Goal: Feedback & Contribution: Leave review/rating

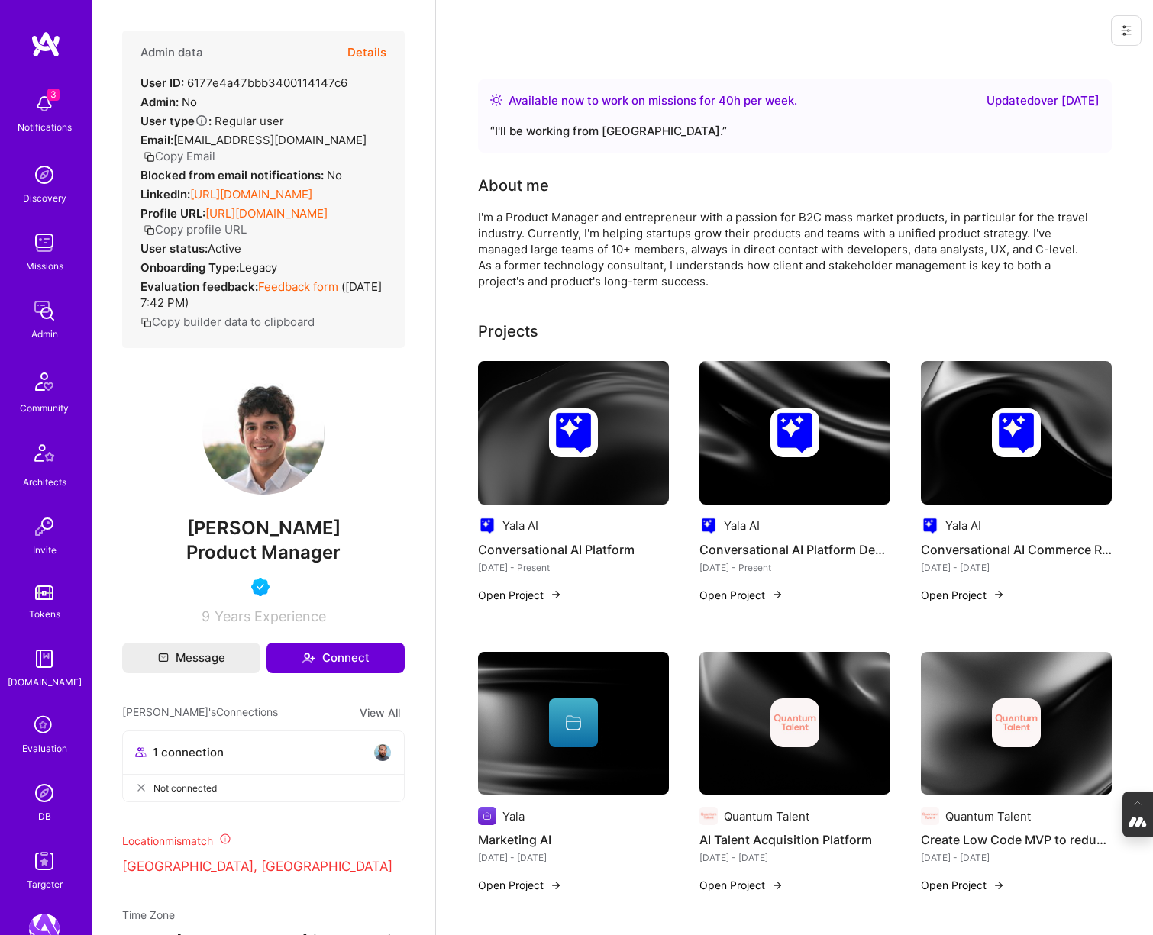
click at [370, 52] on button "Details" at bounding box center [366, 53] width 39 height 44
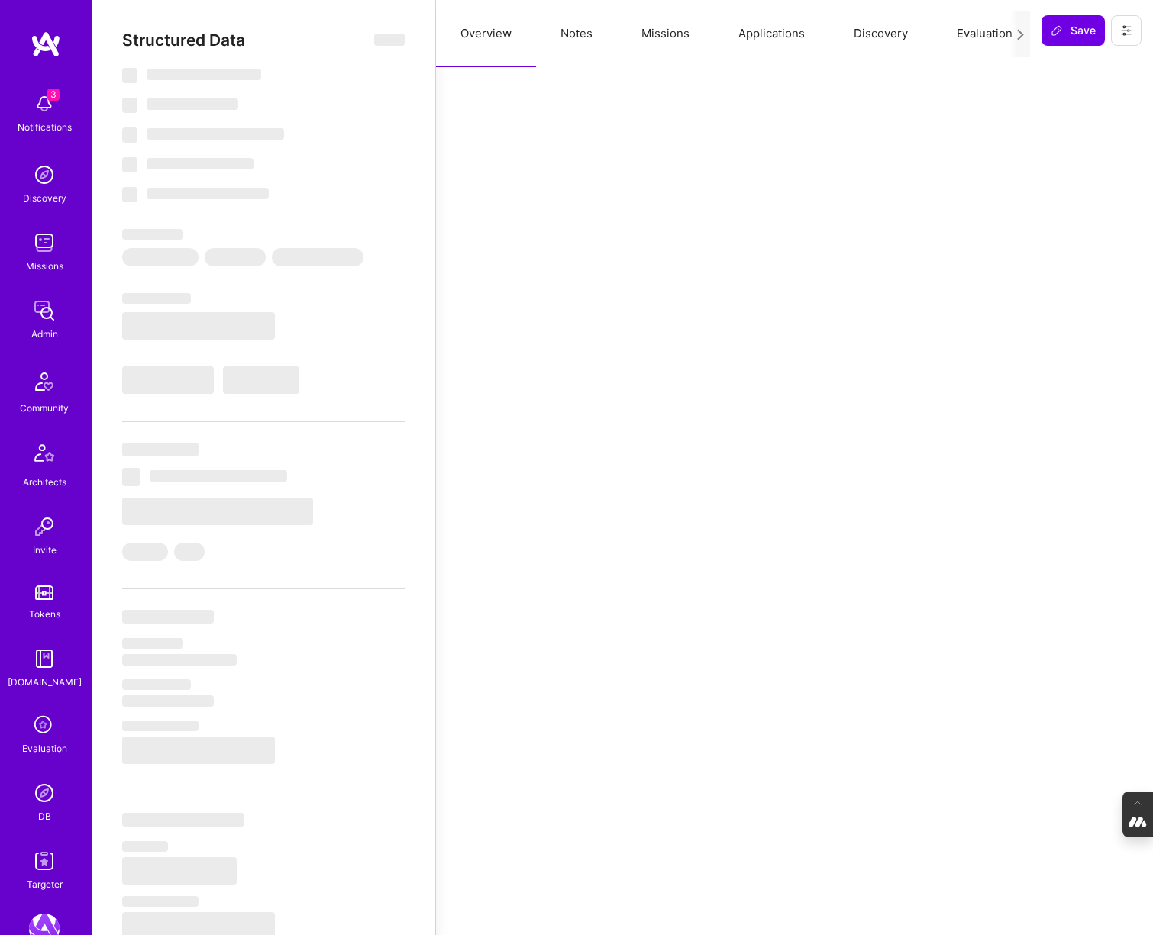
click at [991, 31] on button "Evaluation" at bounding box center [984, 33] width 105 height 67
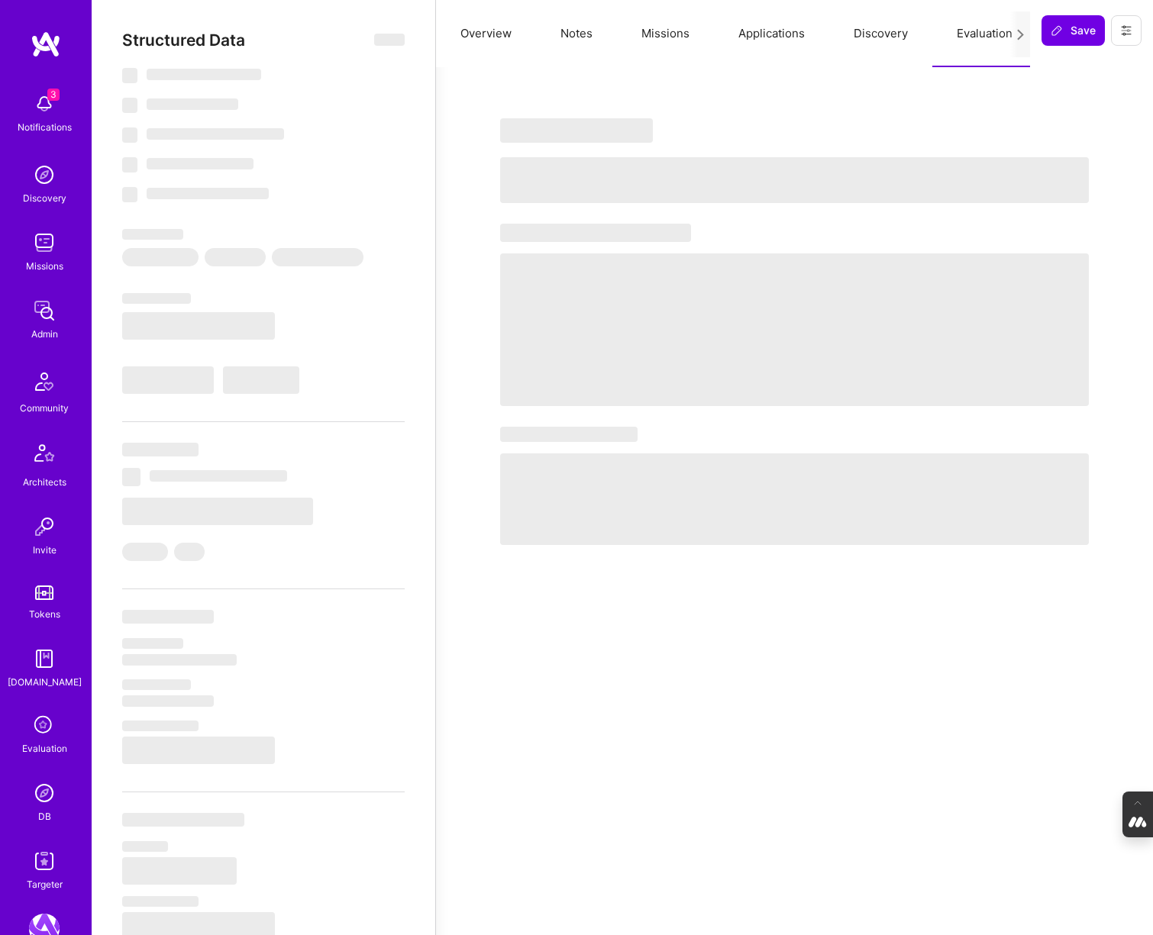
select select "Right Now"
select select "5"
select select "4"
select select "6"
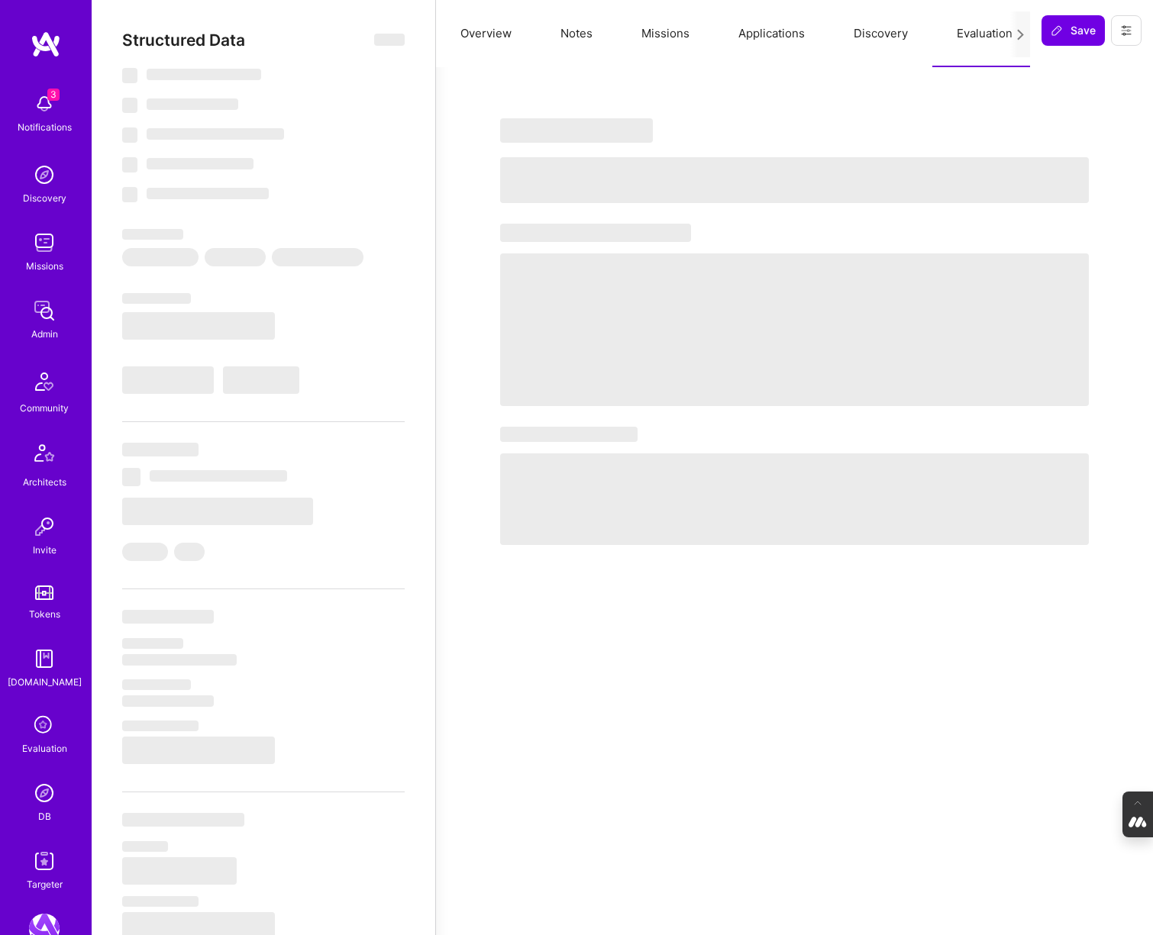
select select "US"
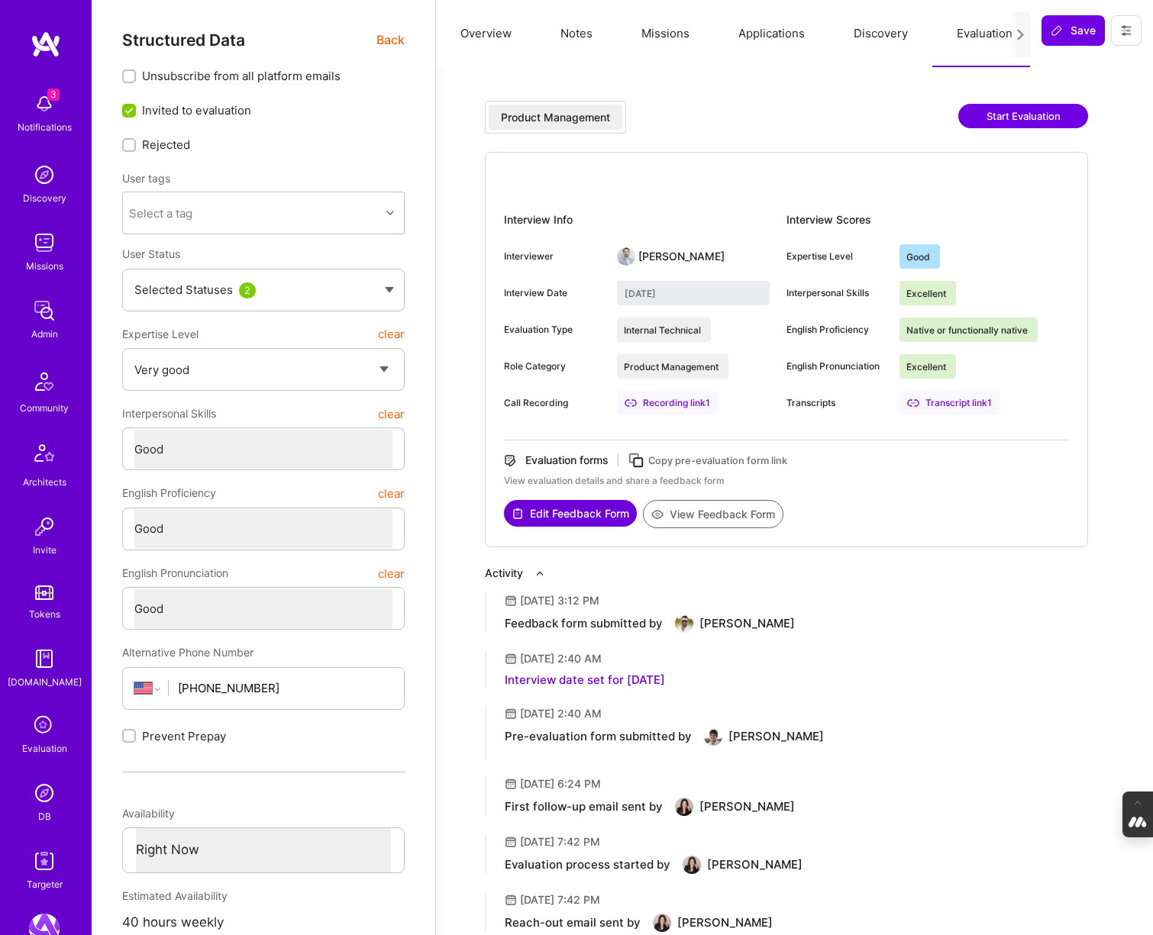
click at [732, 515] on button "View Feedback Form" at bounding box center [713, 514] width 140 height 28
click at [571, 28] on button "Notes" at bounding box center [576, 33] width 81 height 67
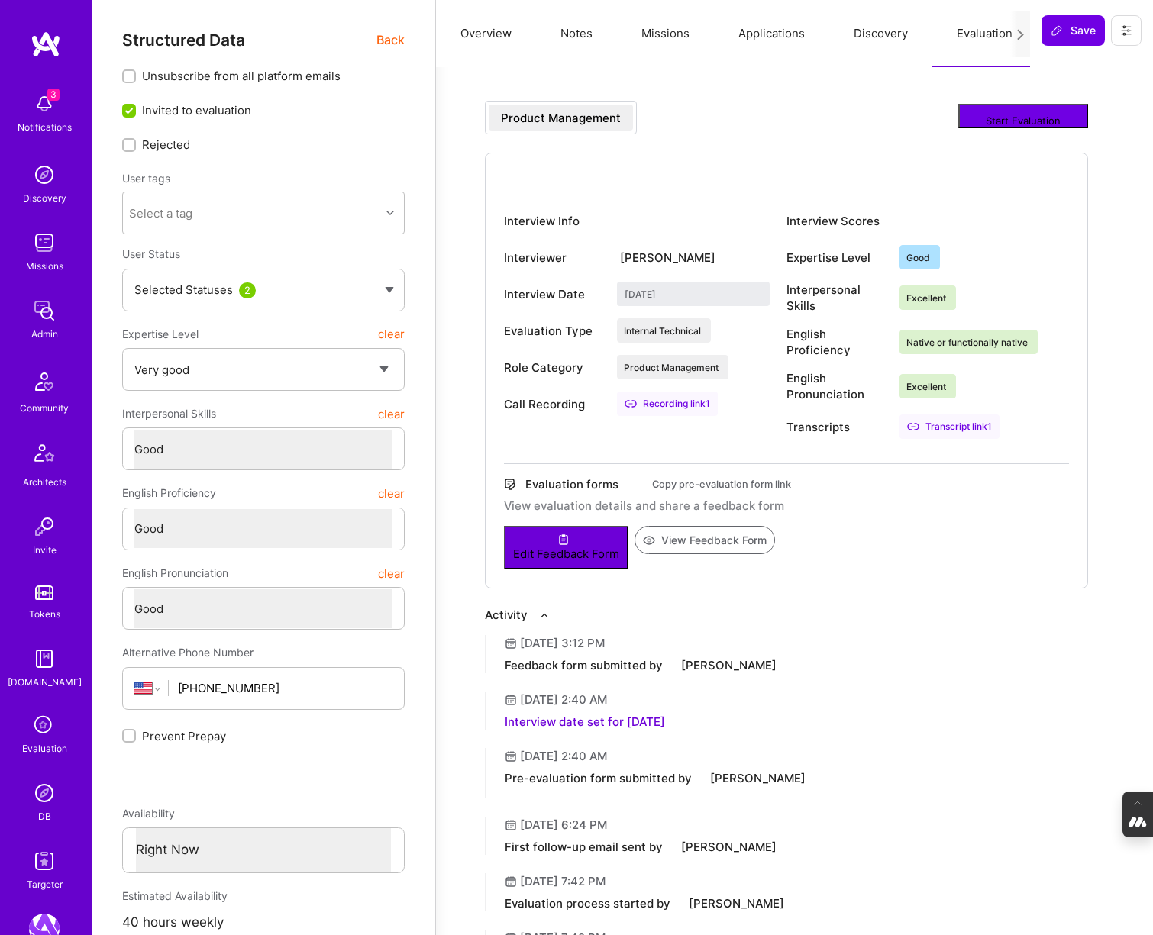
type textarea "x"
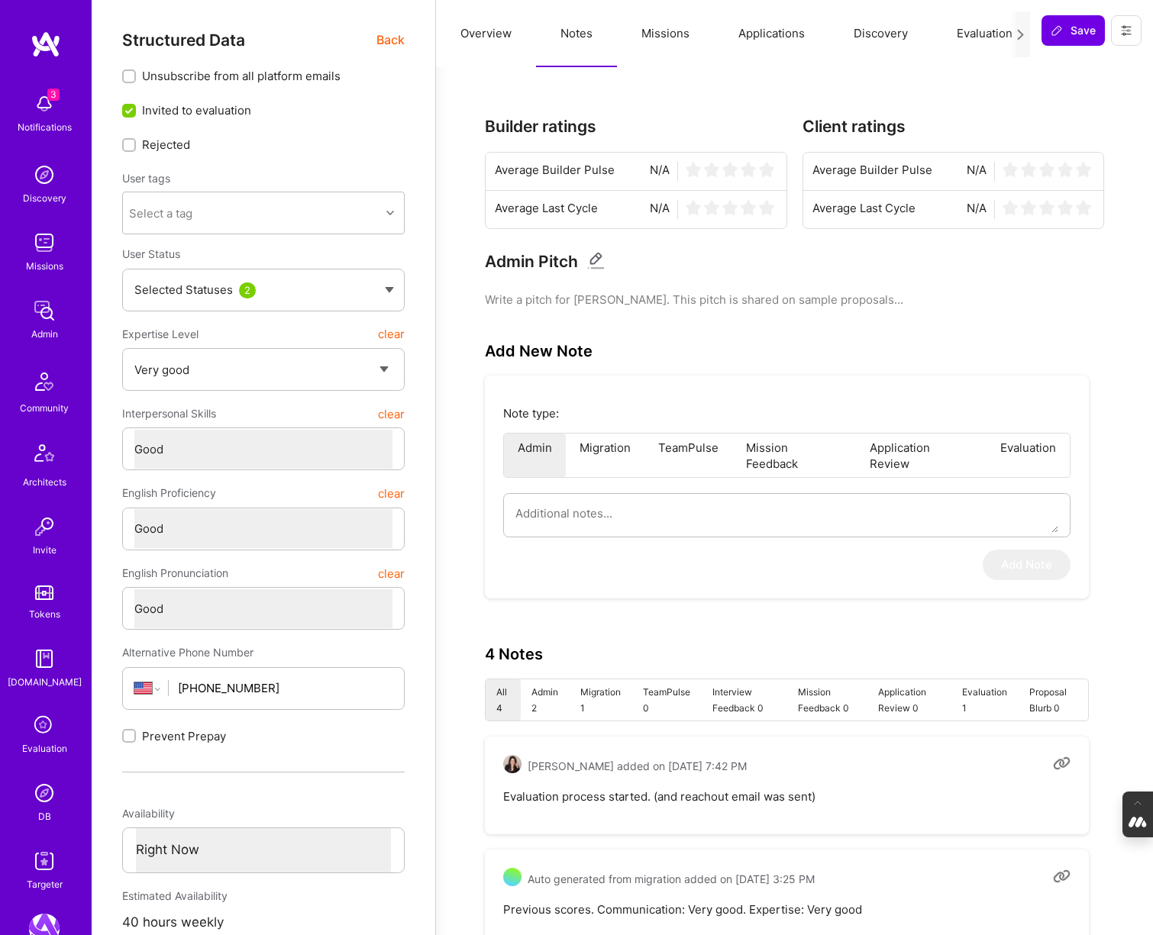
click at [964, 34] on button "Evaluation" at bounding box center [984, 33] width 105 height 67
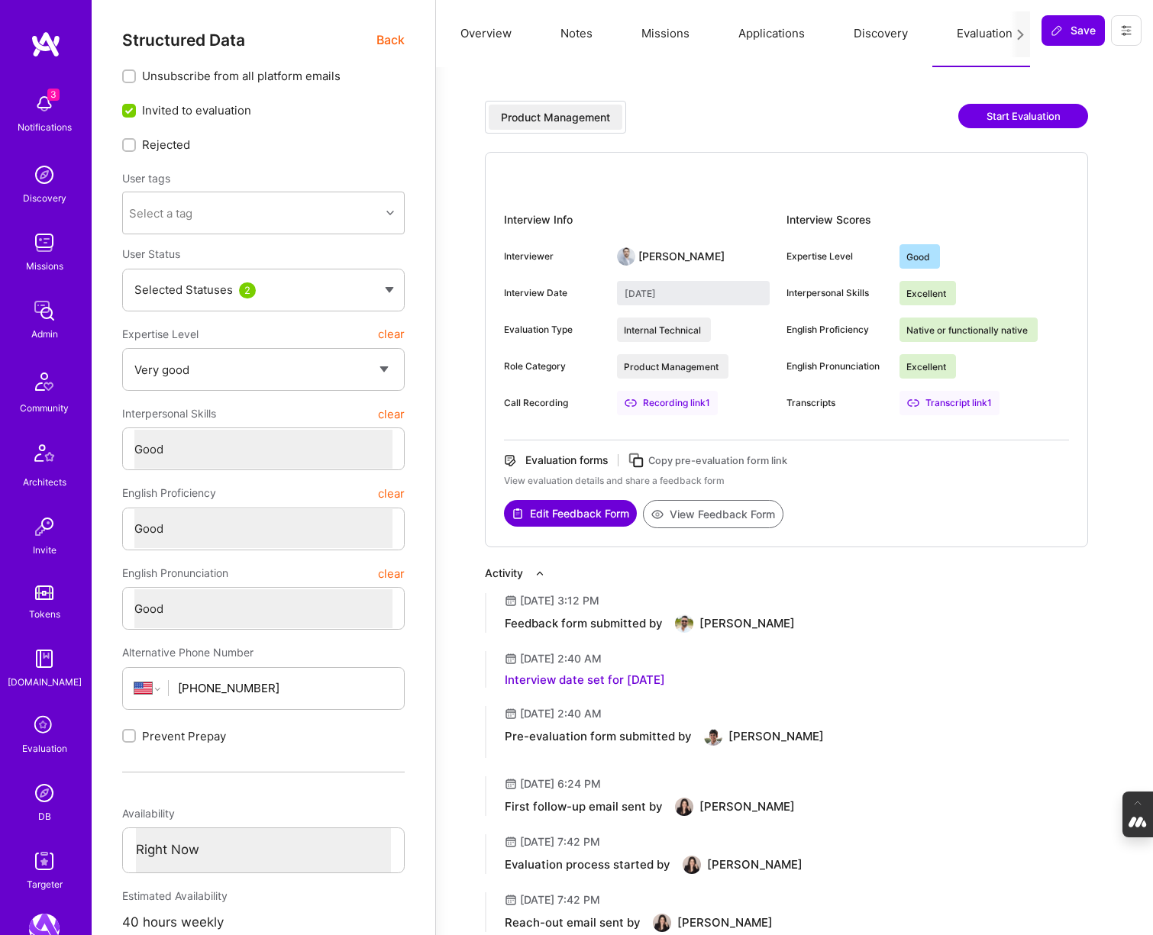
click at [729, 512] on button "View Feedback Form" at bounding box center [713, 514] width 140 height 28
click at [386, 44] on span "Back" at bounding box center [390, 40] width 28 height 19
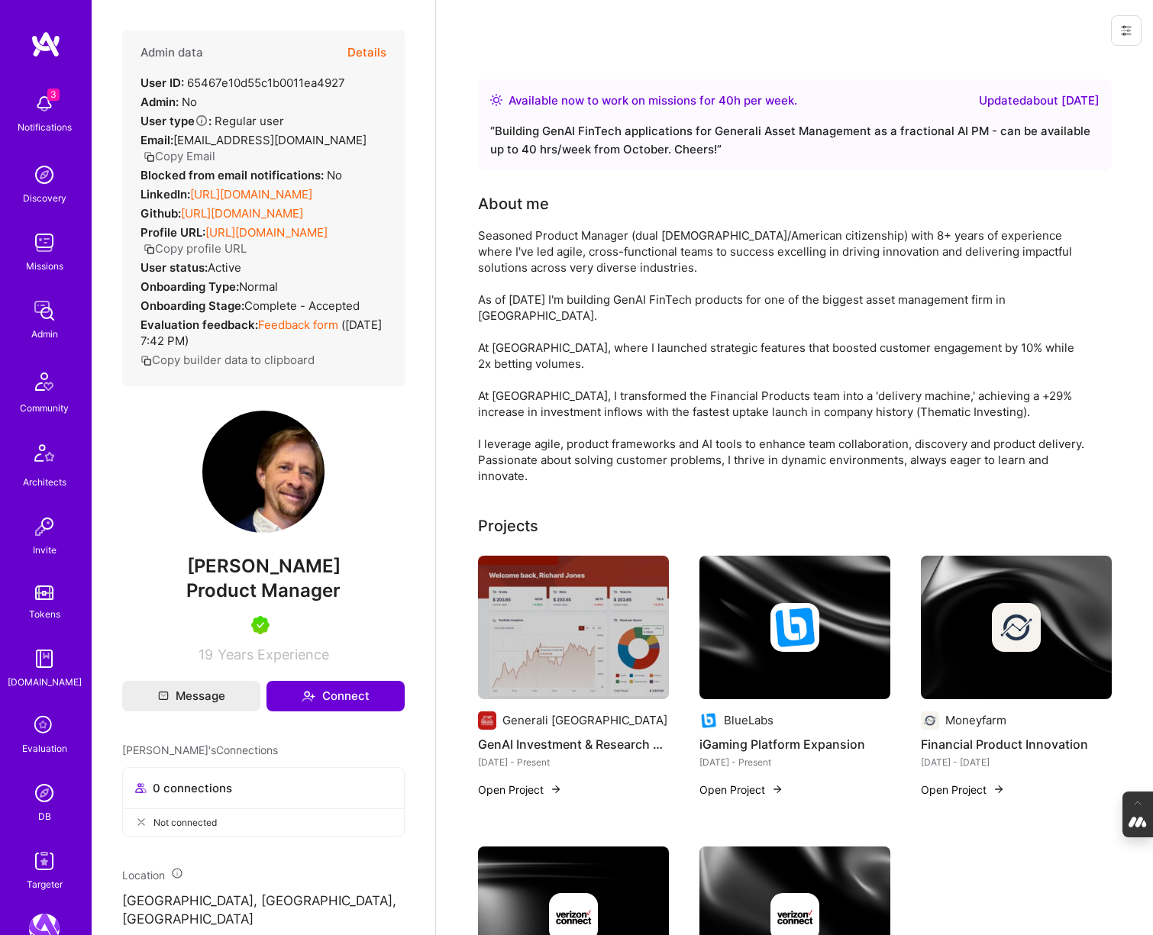
click at [363, 45] on button "Details" at bounding box center [366, 53] width 39 height 44
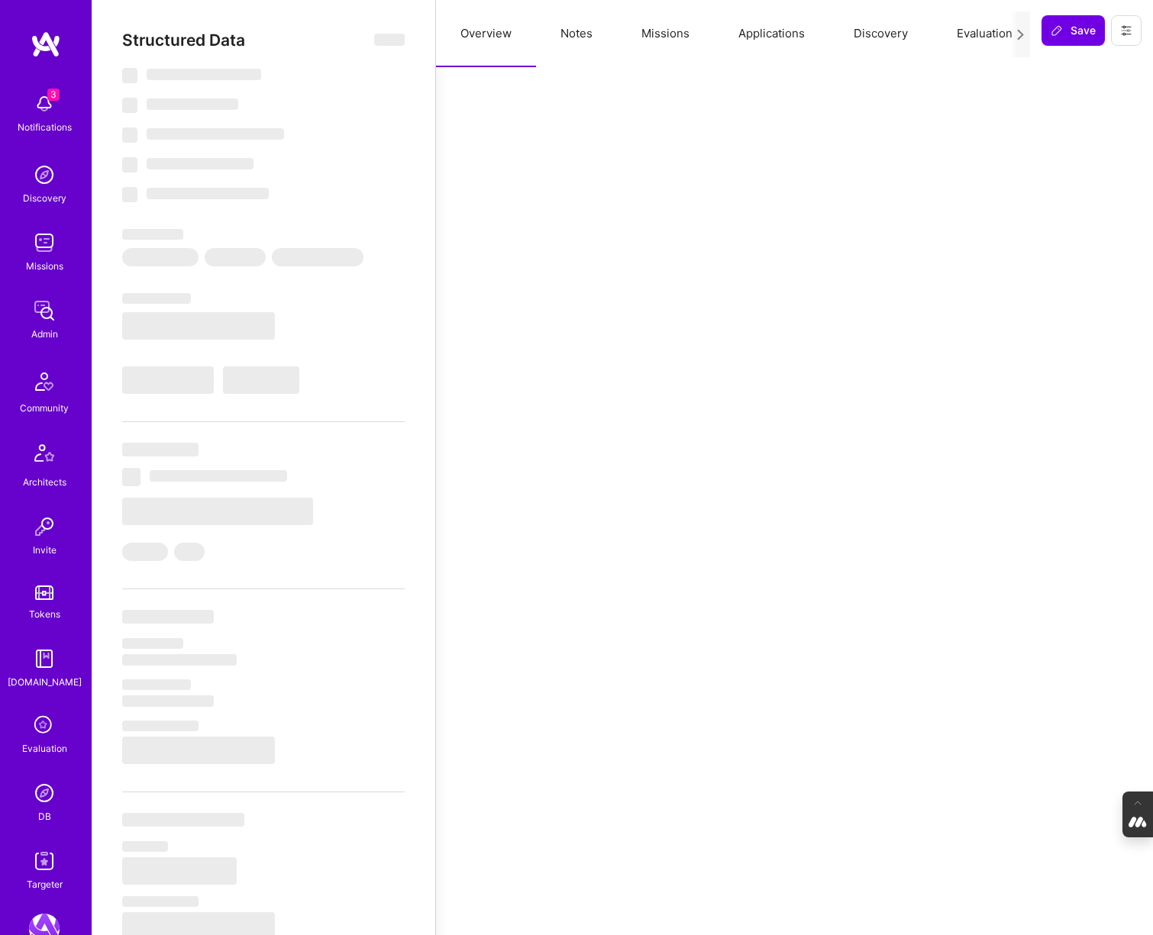
click at [968, 31] on button "Evaluation" at bounding box center [984, 33] width 105 height 67
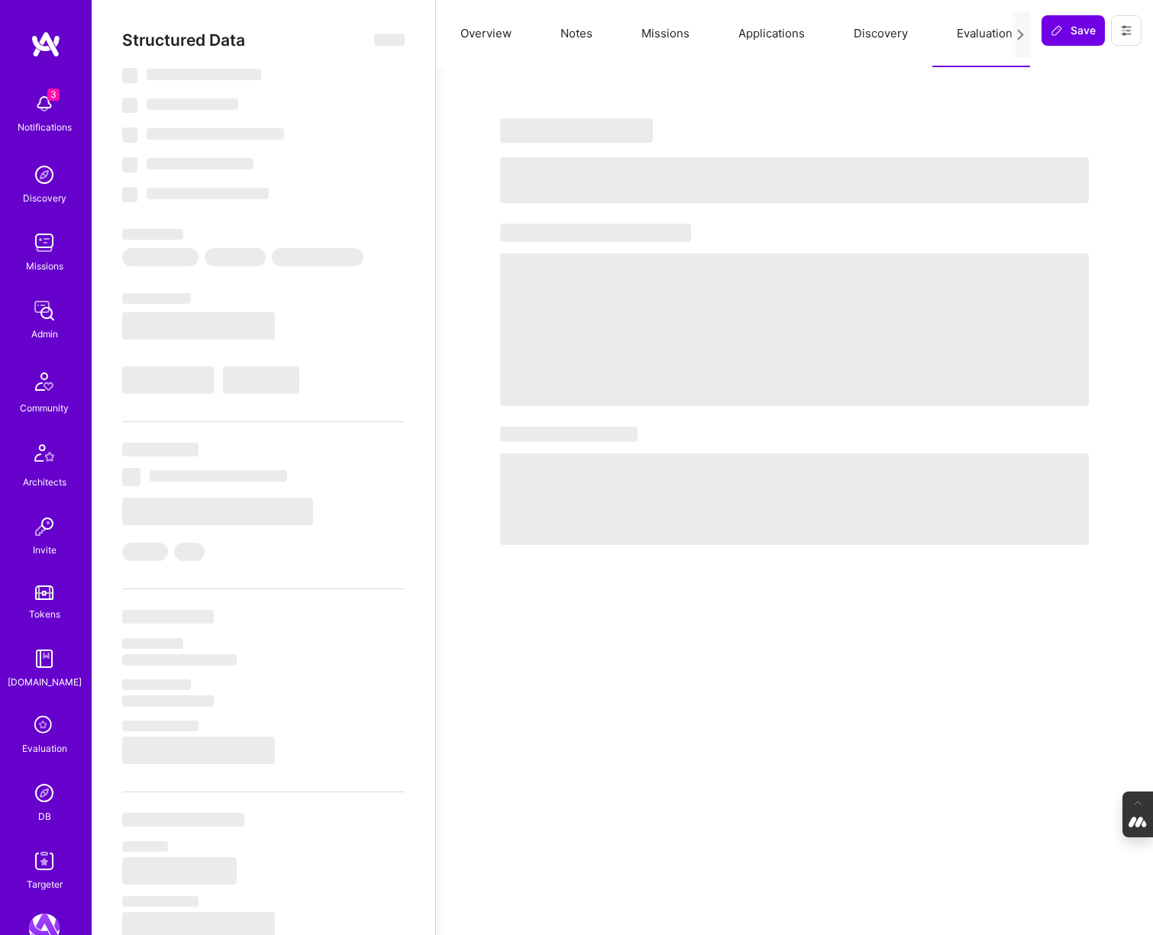
select select "Right Now"
select select "5"
select select "7"
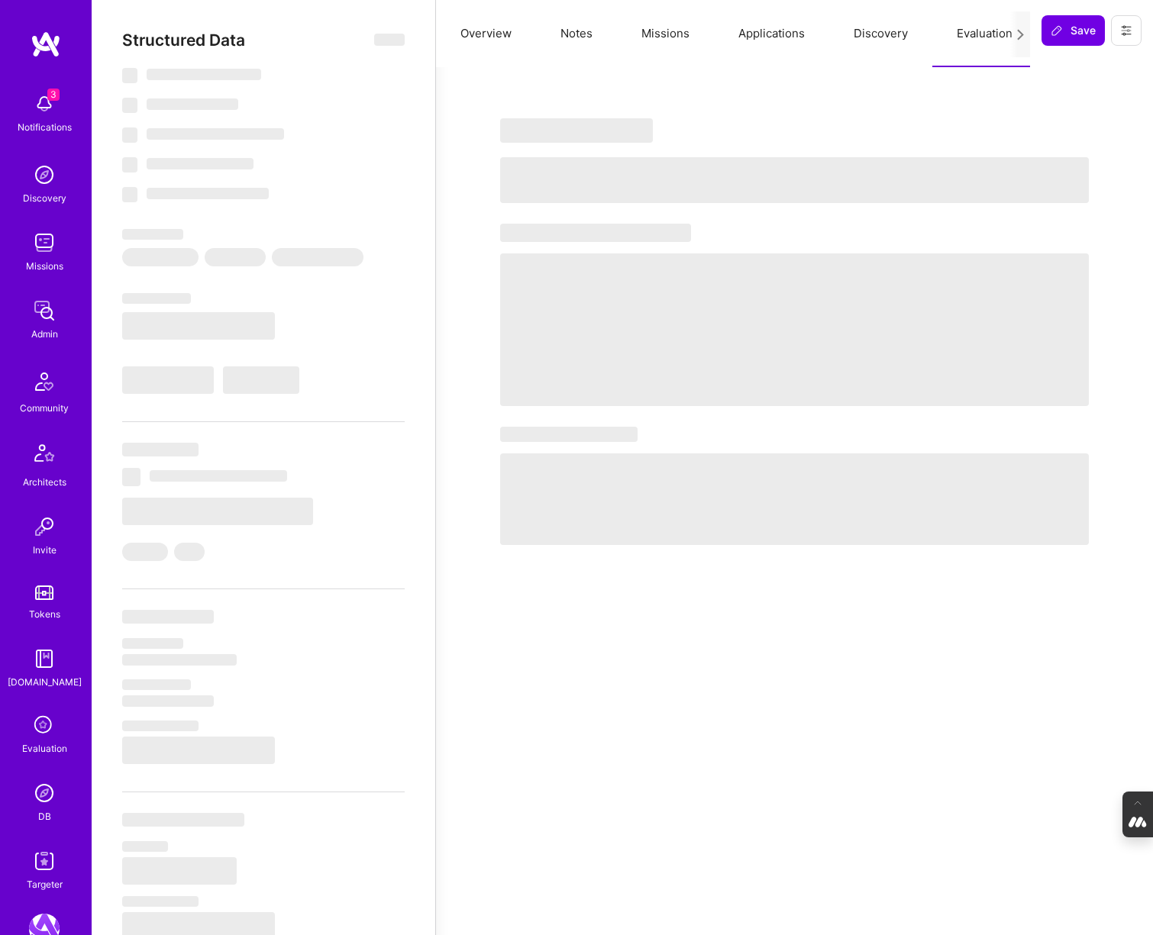
select select "IT"
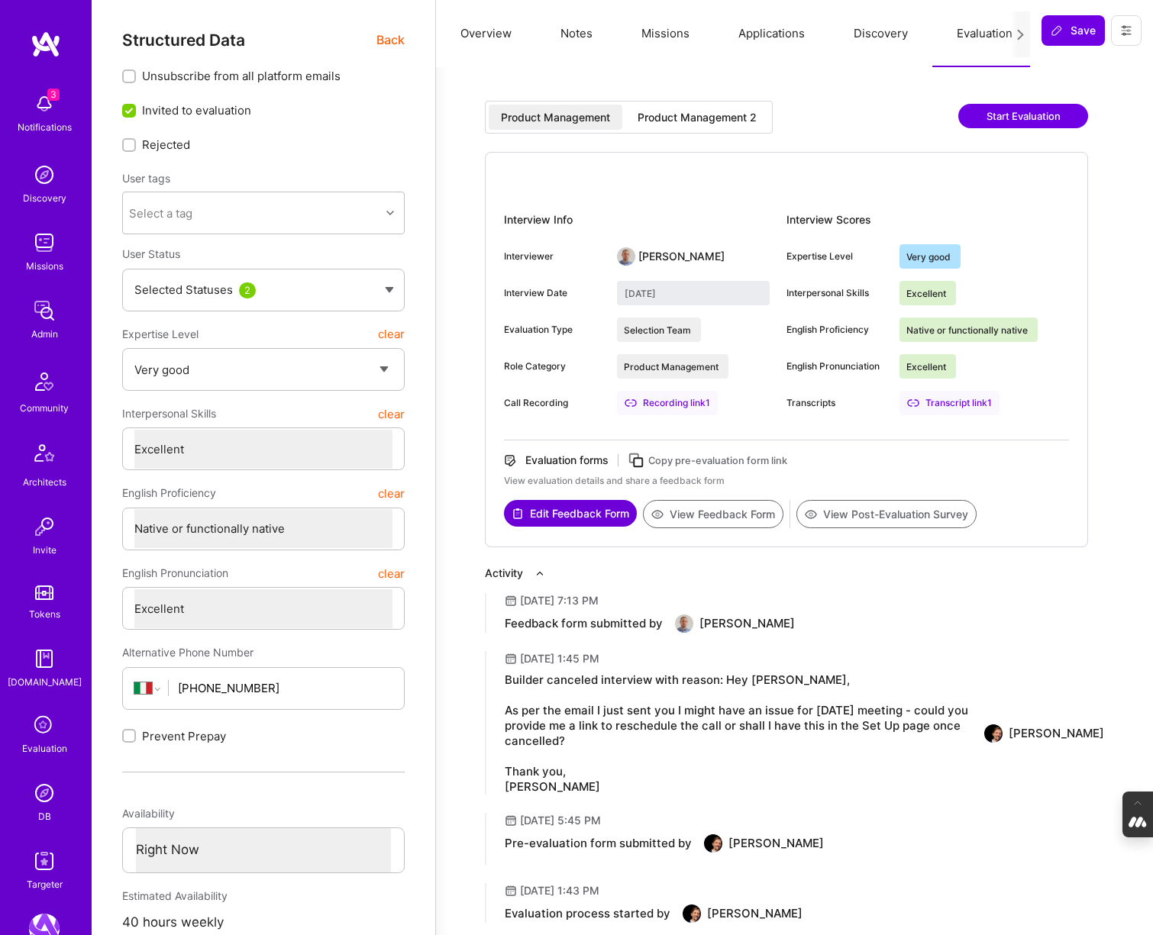
click at [717, 105] on div "Product Management 2" at bounding box center [697, 117] width 144 height 25
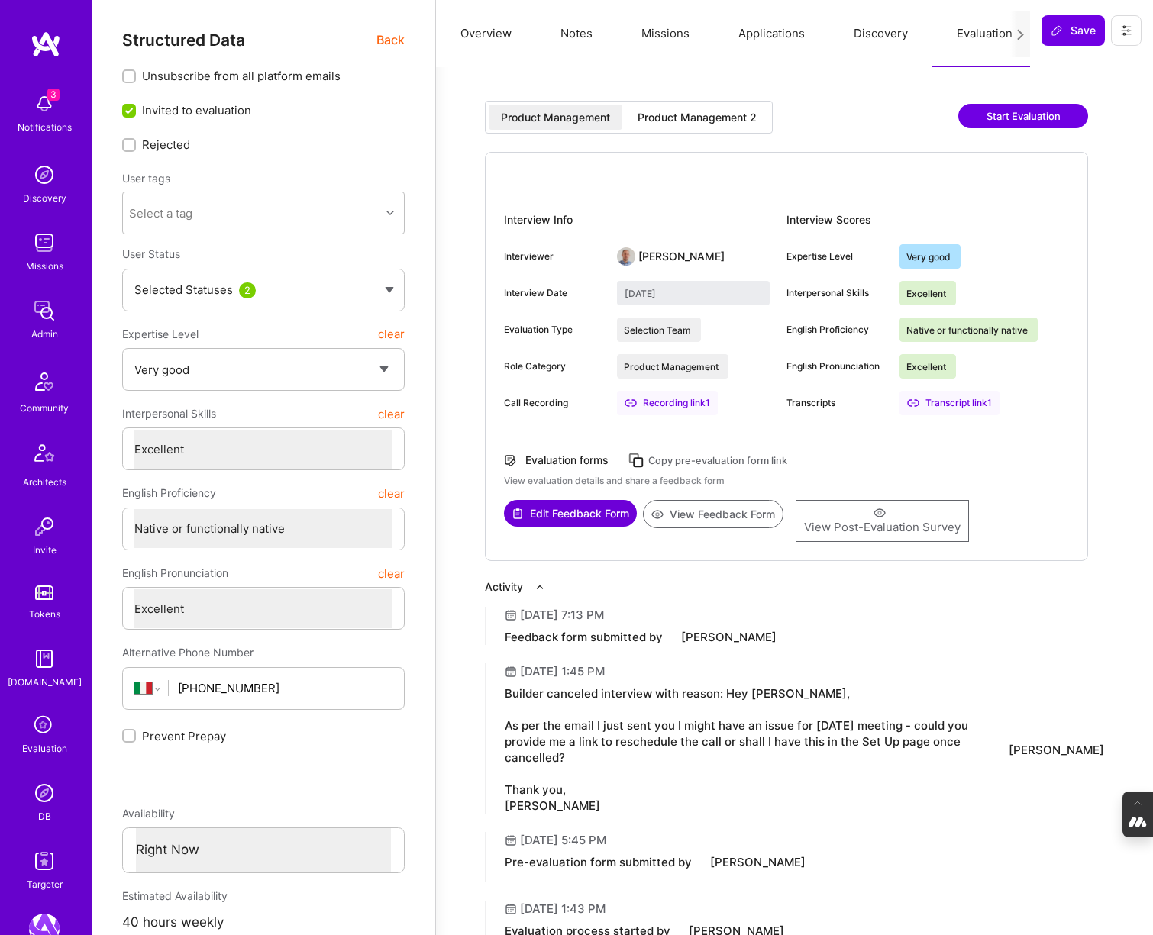
type input "October 3, 2025"
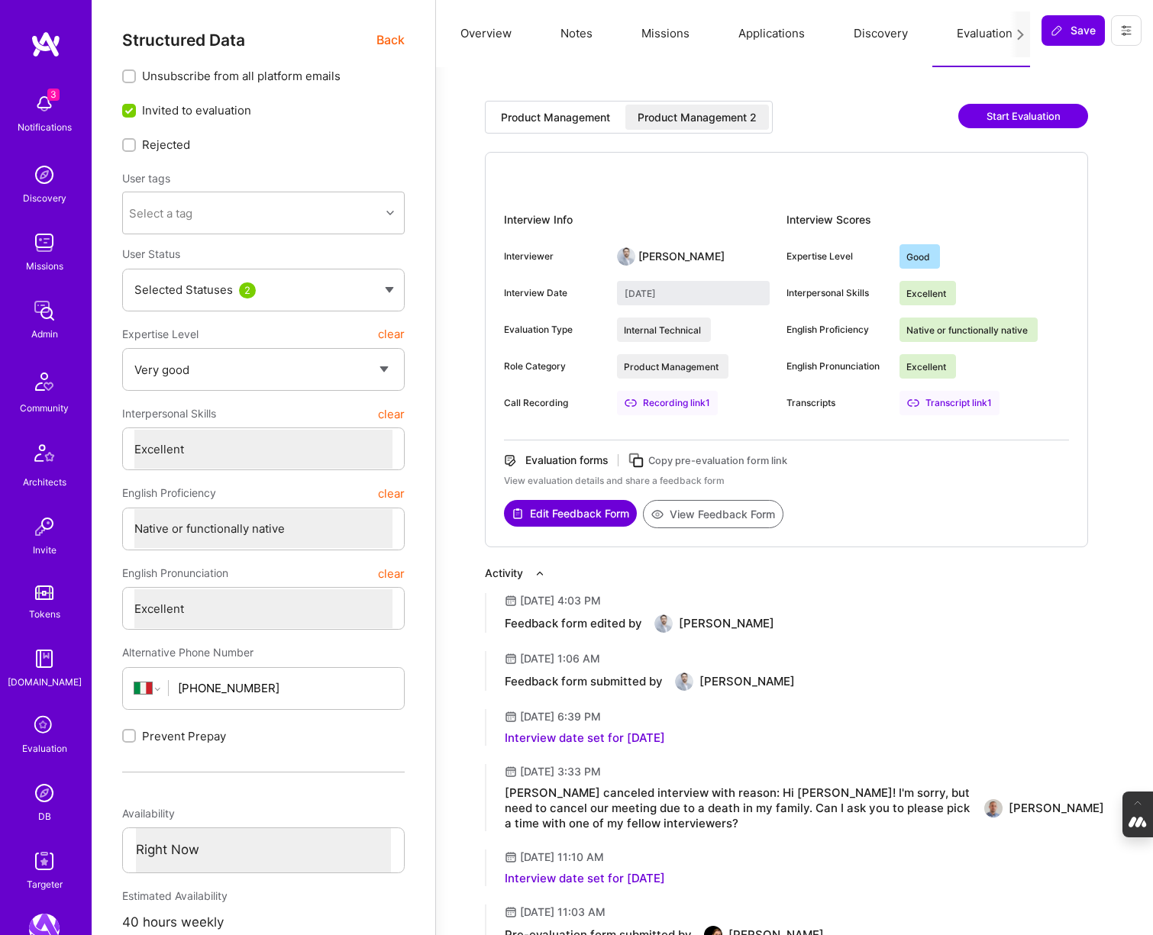
click at [735, 518] on button "View Feedback Form" at bounding box center [713, 514] width 140 height 28
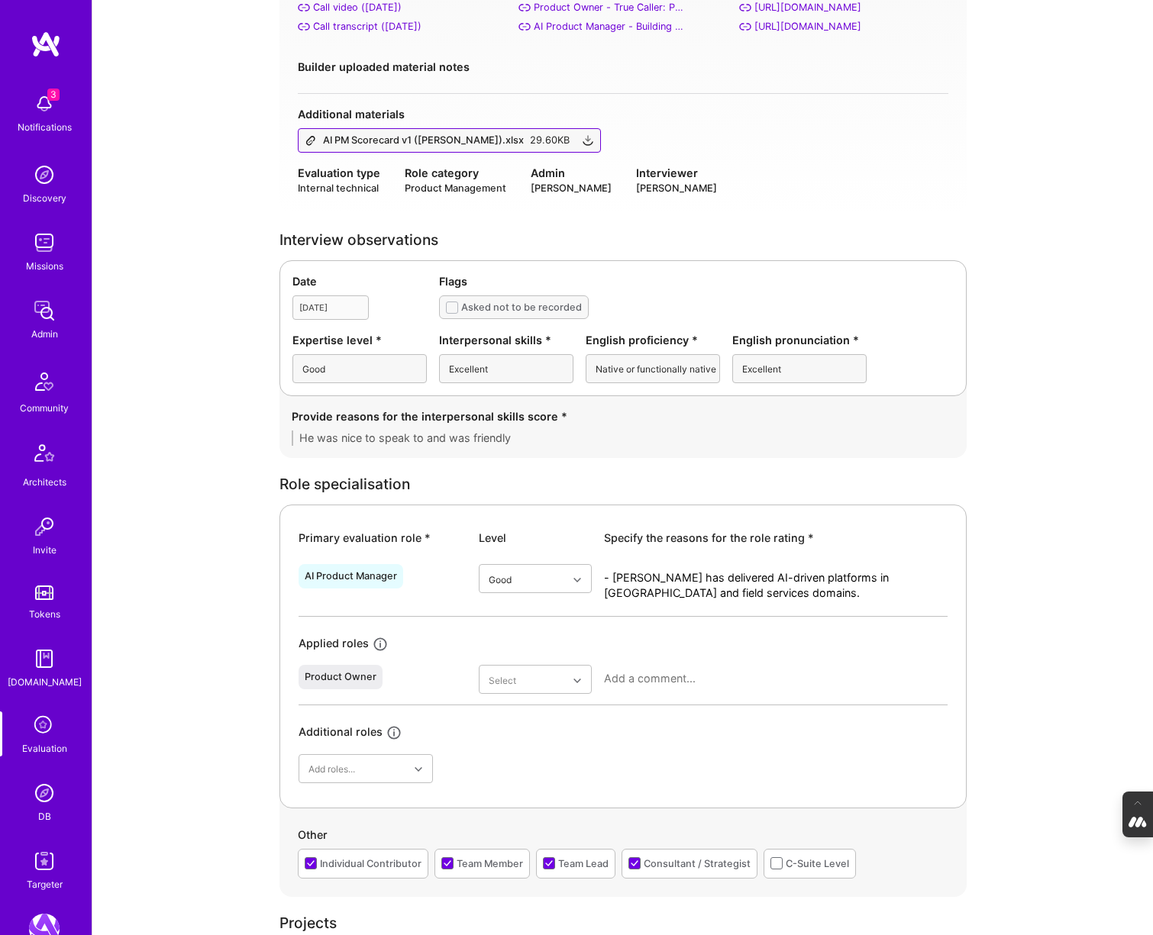
scroll to position [237, 0]
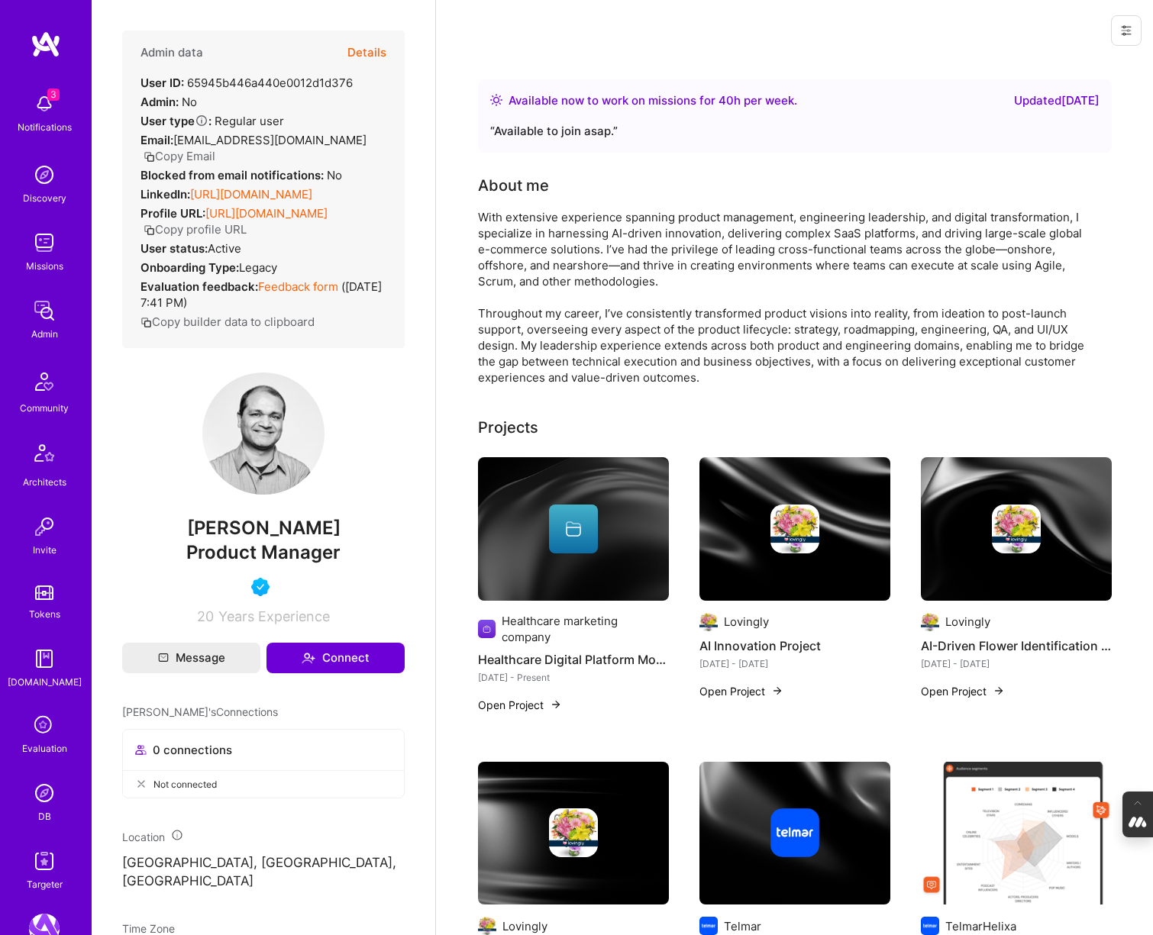
click at [373, 50] on button "Details" at bounding box center [366, 53] width 39 height 44
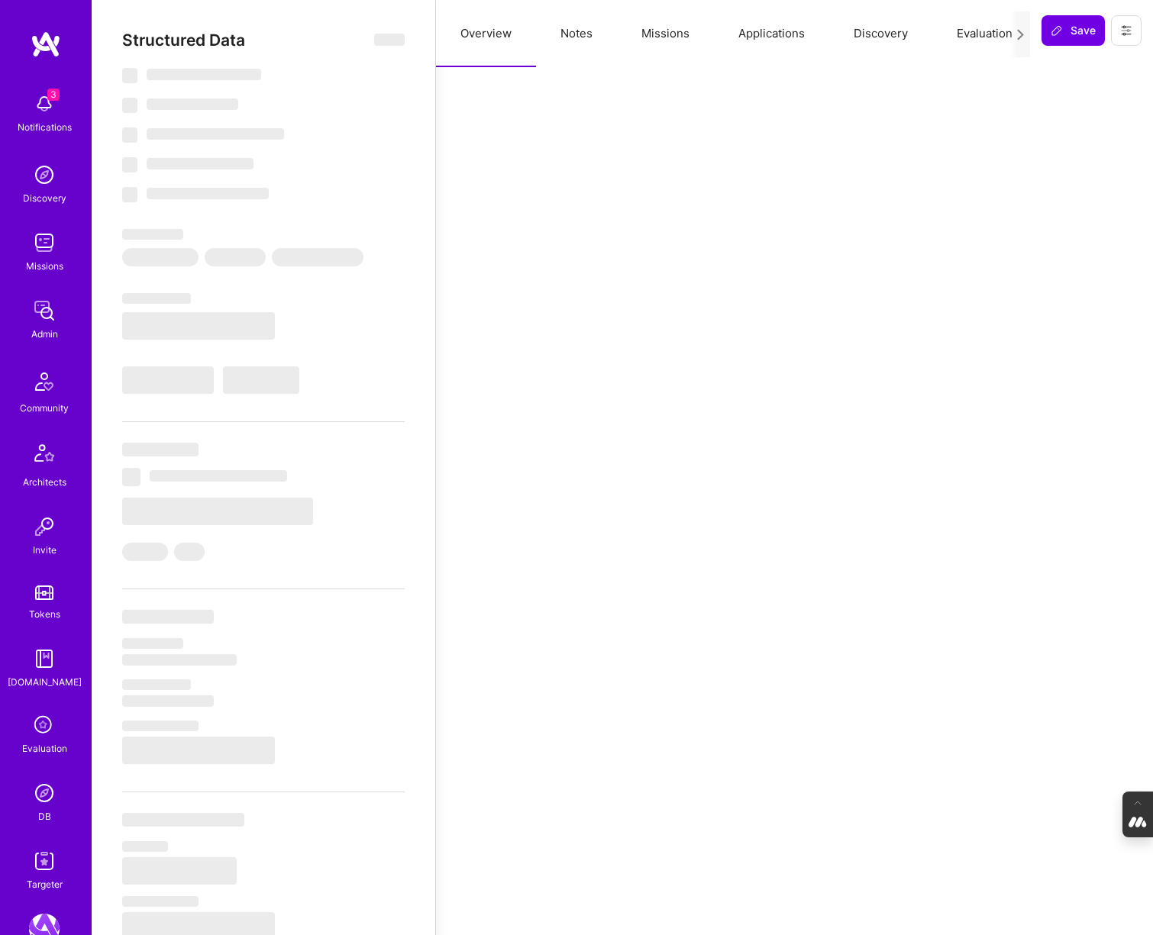
click at [975, 38] on button "Evaluation" at bounding box center [984, 33] width 105 height 67
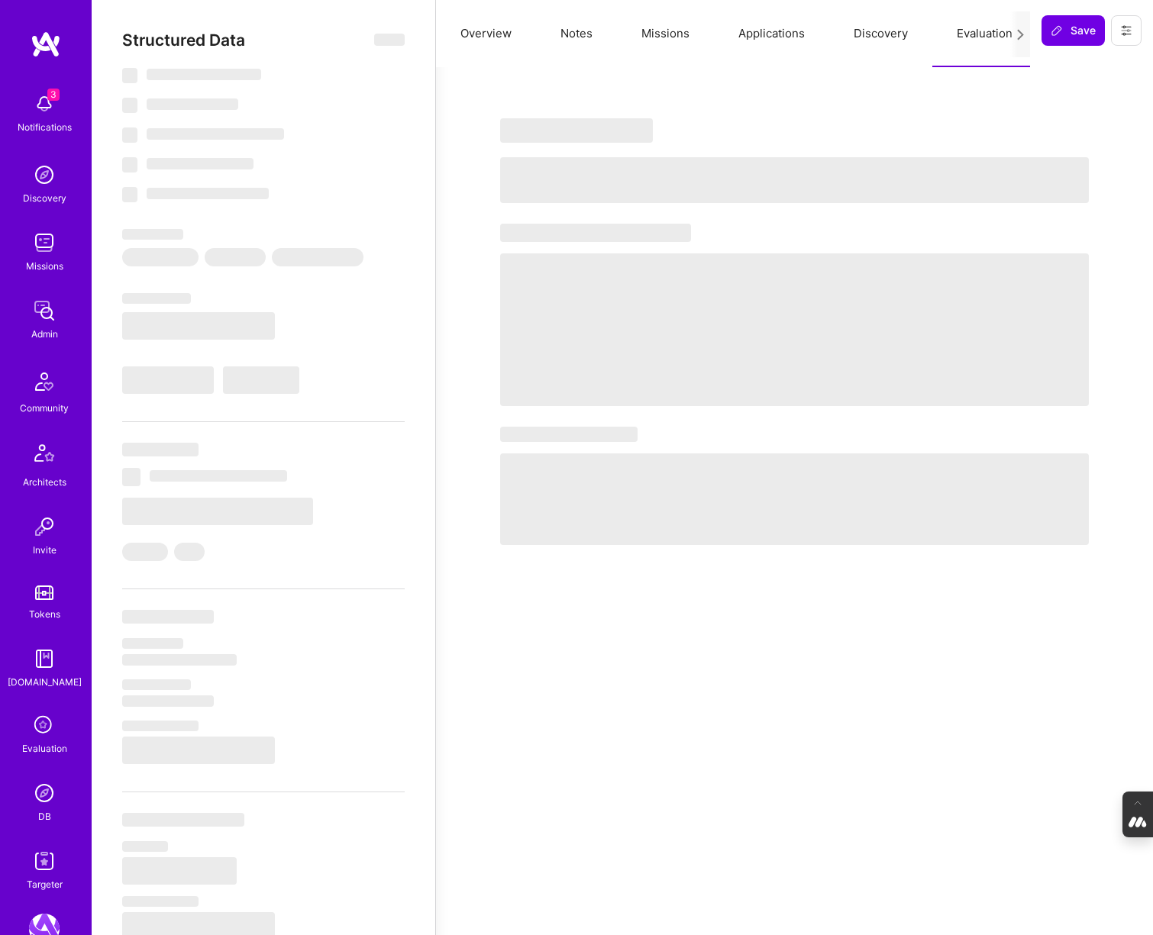
select select "Right Now"
select select "4"
select select "7"
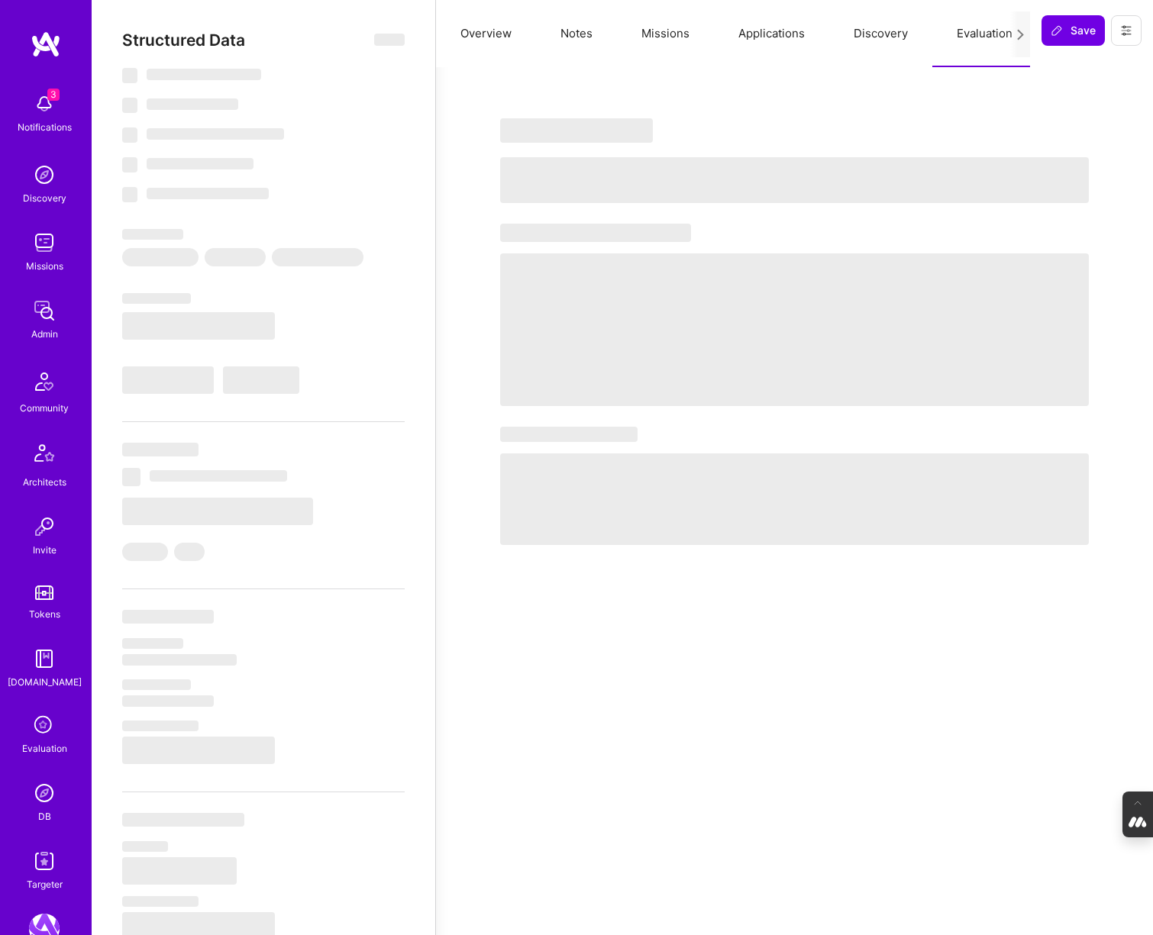
select select "US"
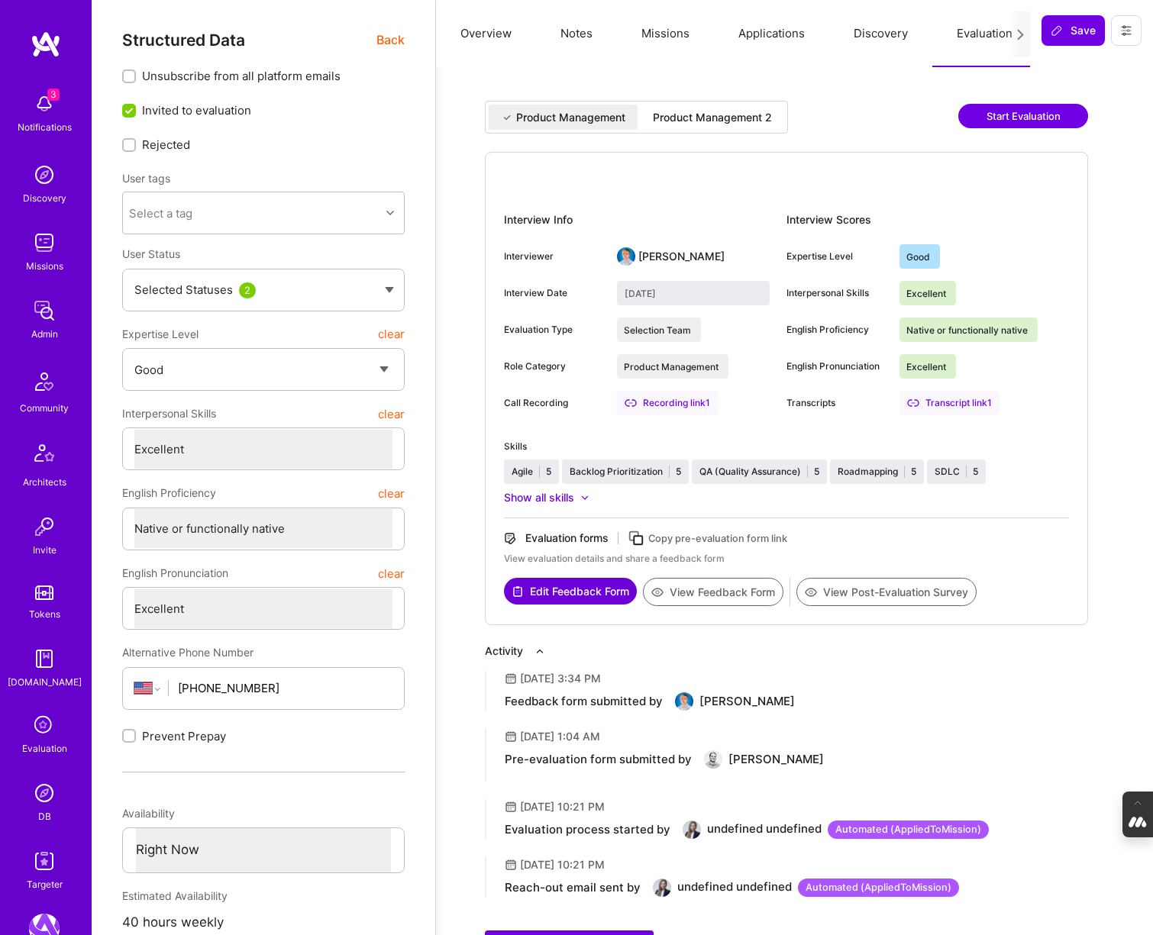
click at [734, 112] on div "Product Management 2" at bounding box center [712, 117] width 119 height 15
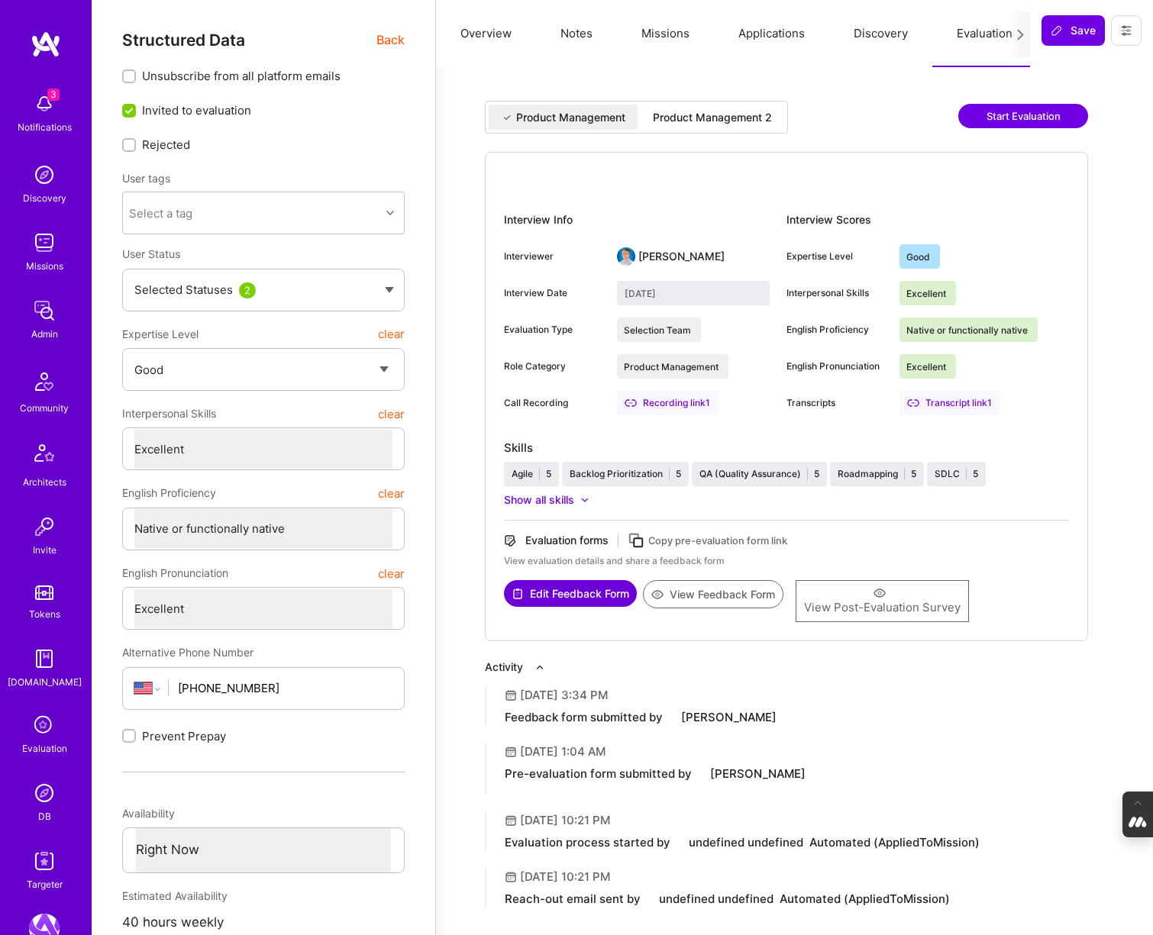
type input "October 10, 2025"
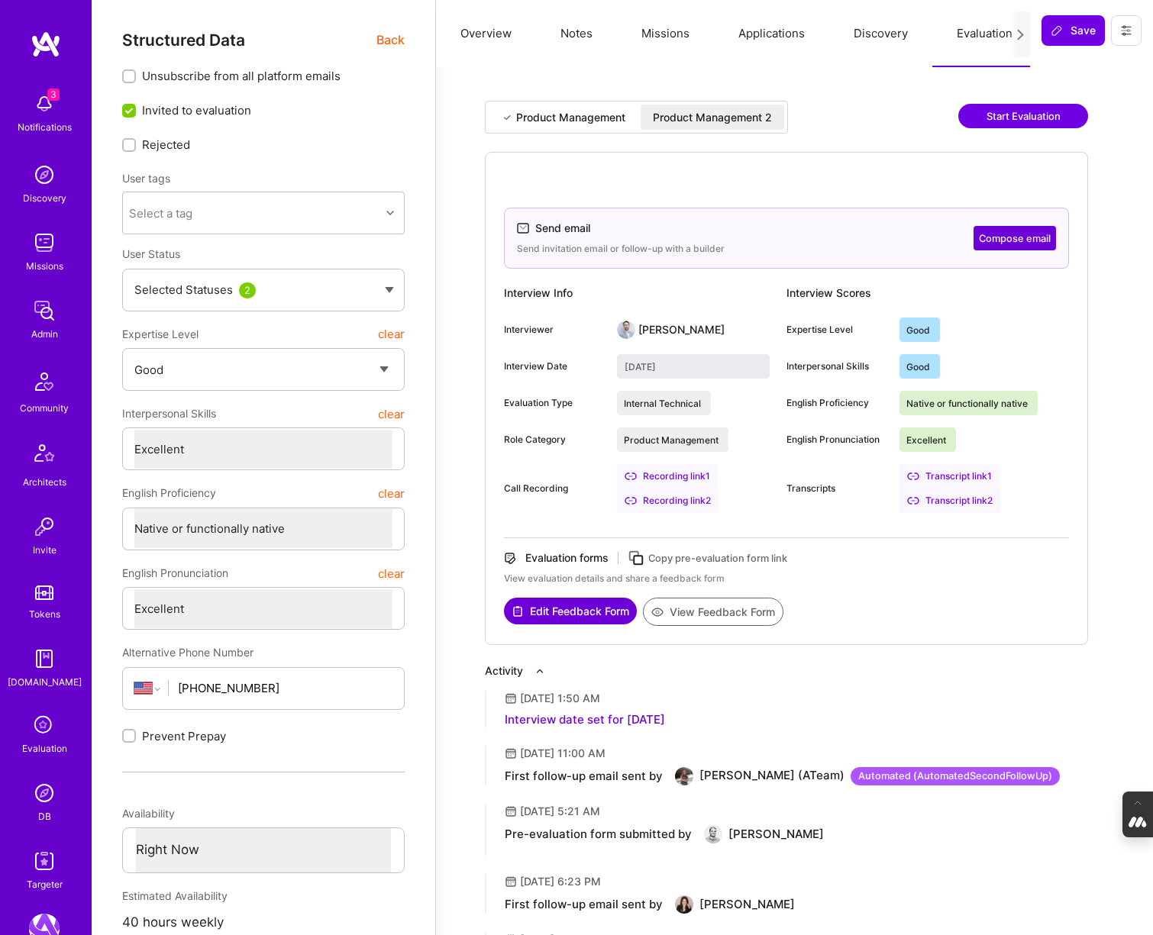
click at [726, 613] on button "View Feedback Form" at bounding box center [713, 612] width 140 height 28
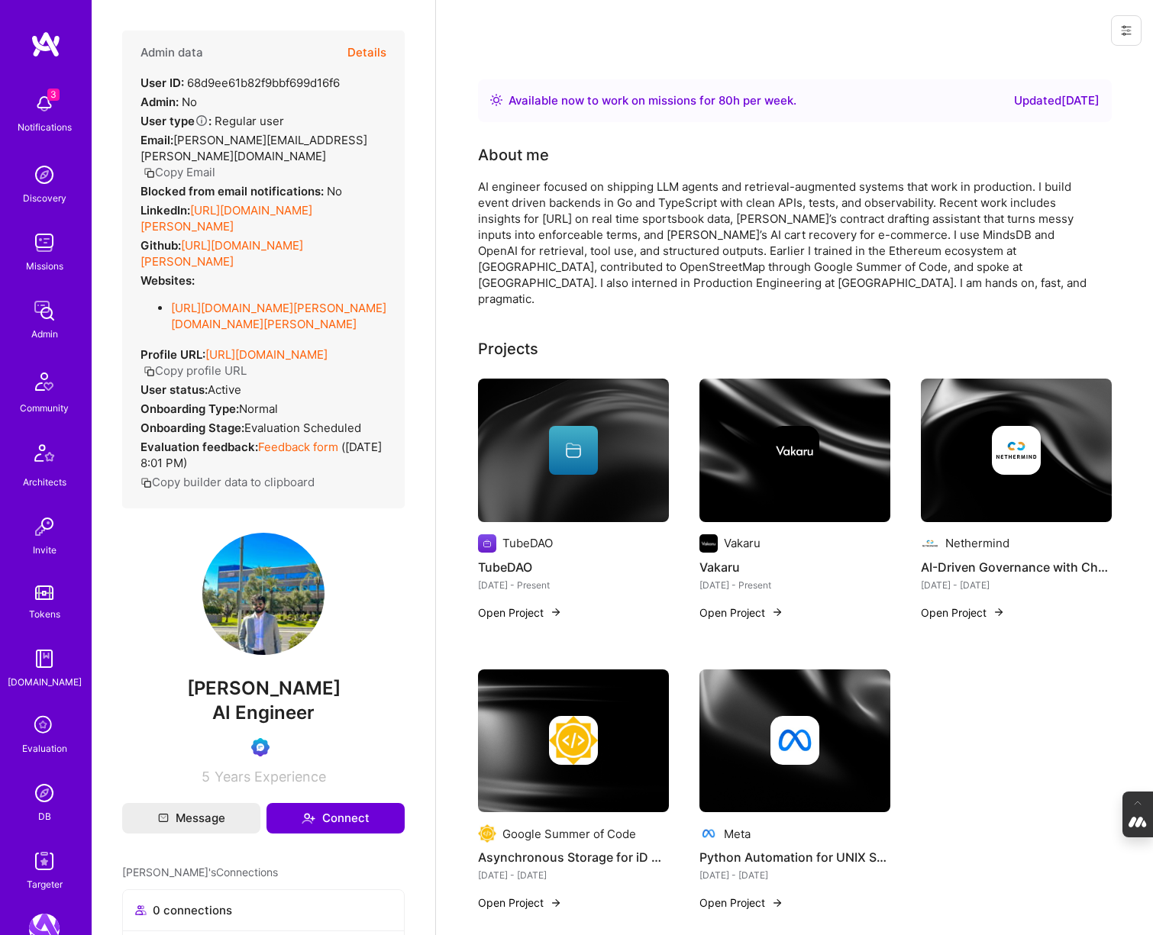
click at [373, 53] on button "Details" at bounding box center [366, 53] width 39 height 44
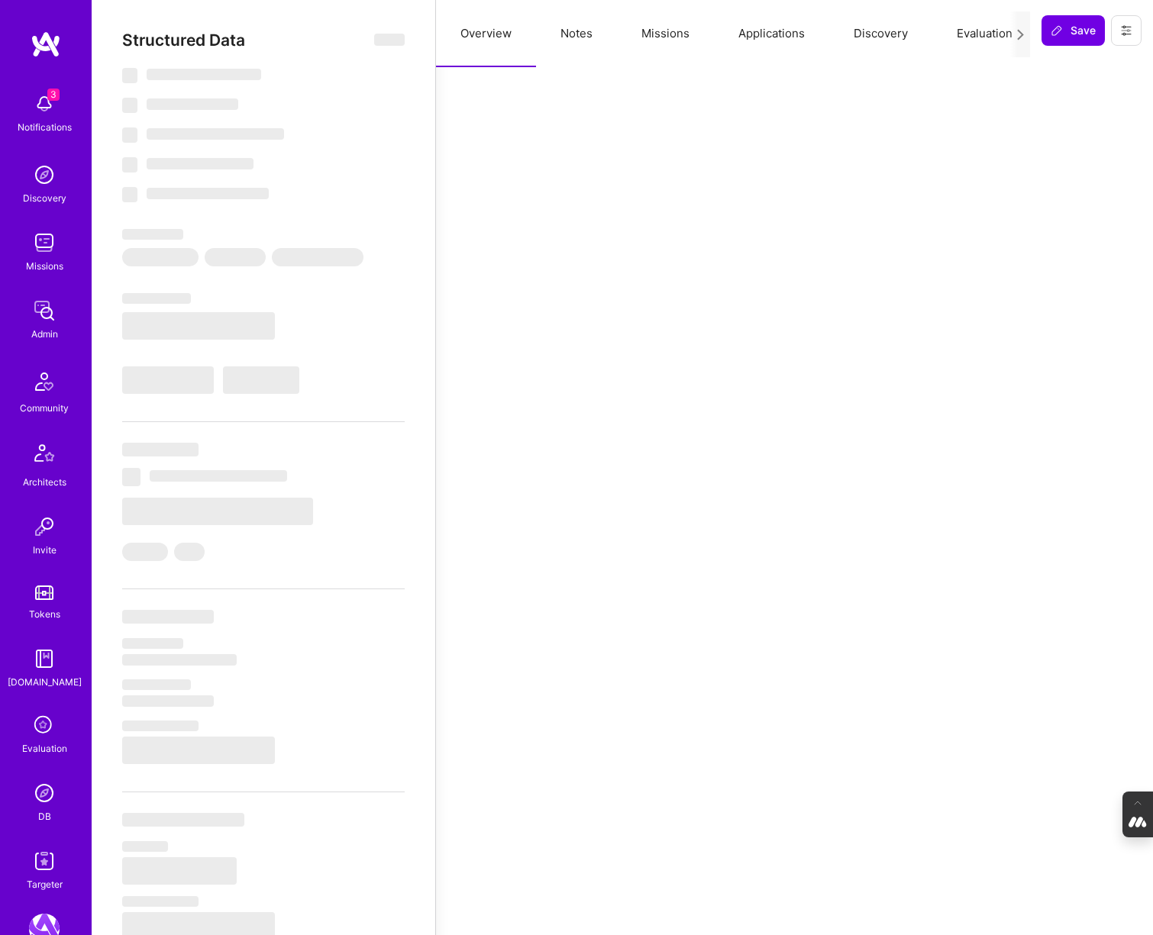
select select "Right Now"
select select "Verified"
select select "US"
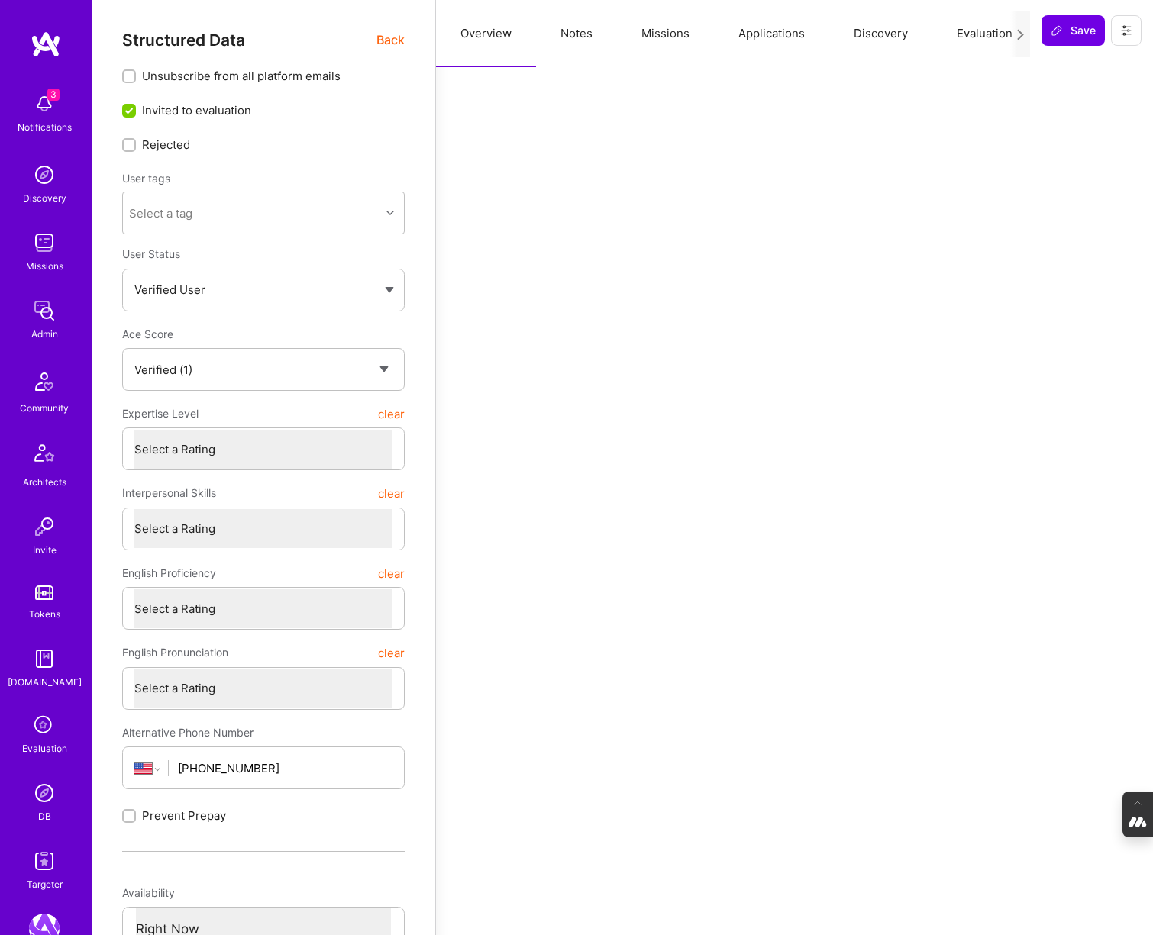
click at [977, 34] on button "Evaluation" at bounding box center [984, 33] width 105 height 67
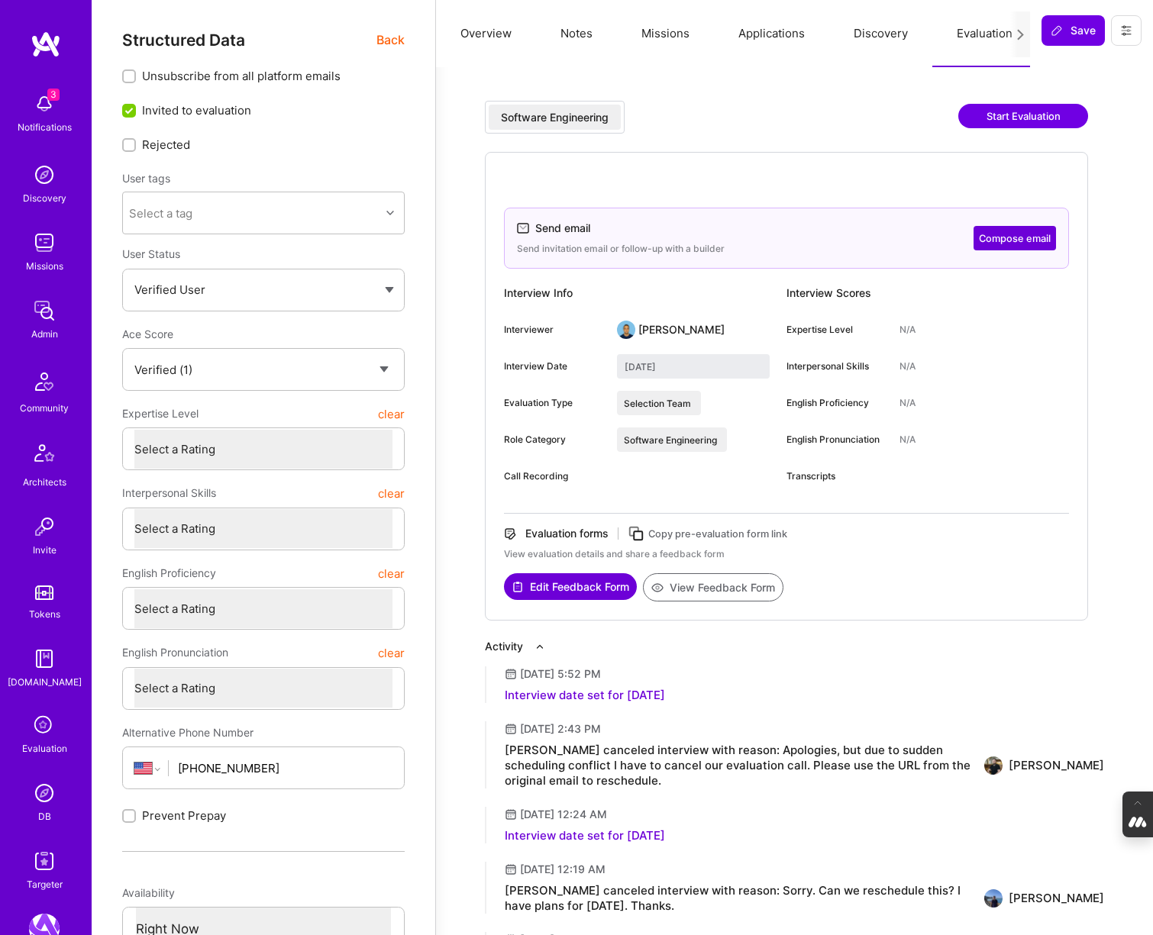
click at [485, 35] on button "Overview" at bounding box center [486, 33] width 100 height 67
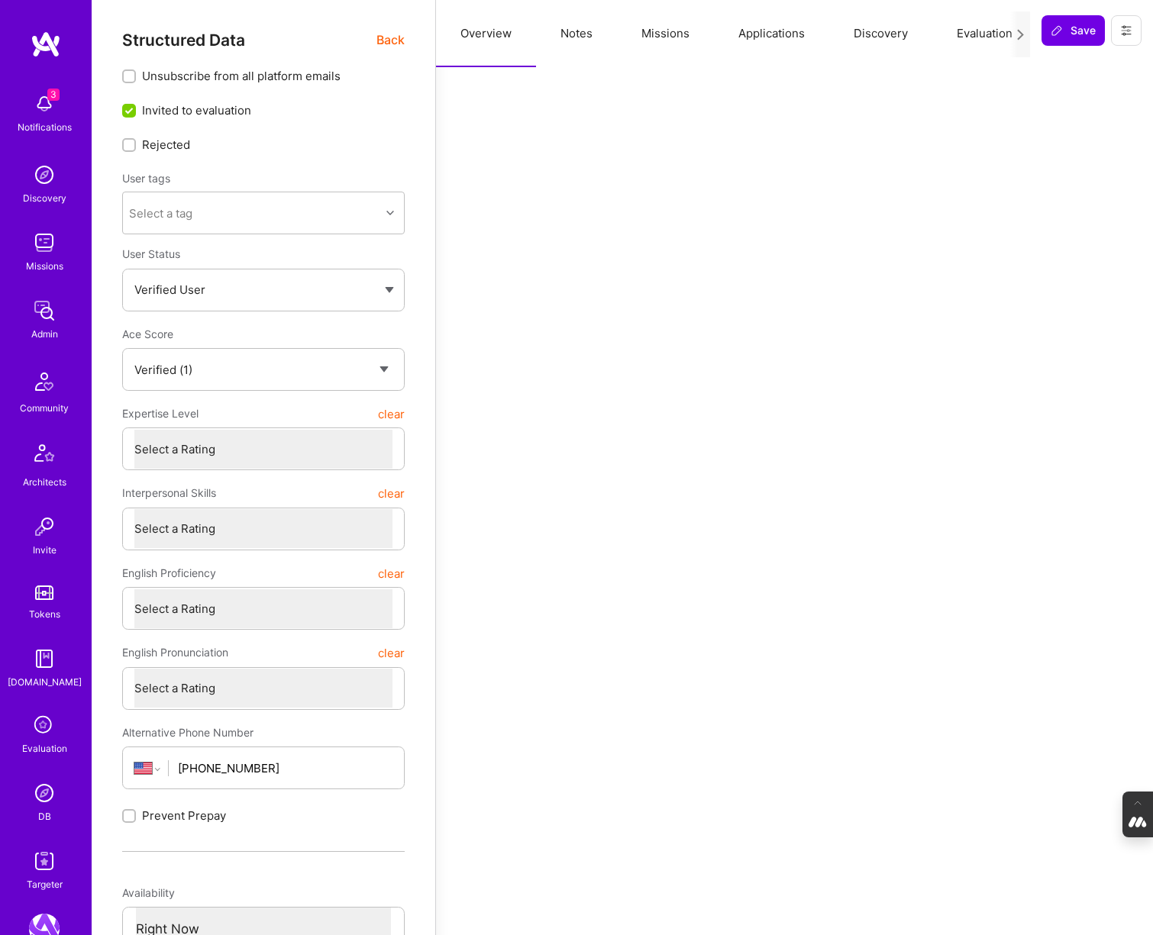
click at [383, 40] on span "Back" at bounding box center [390, 40] width 28 height 19
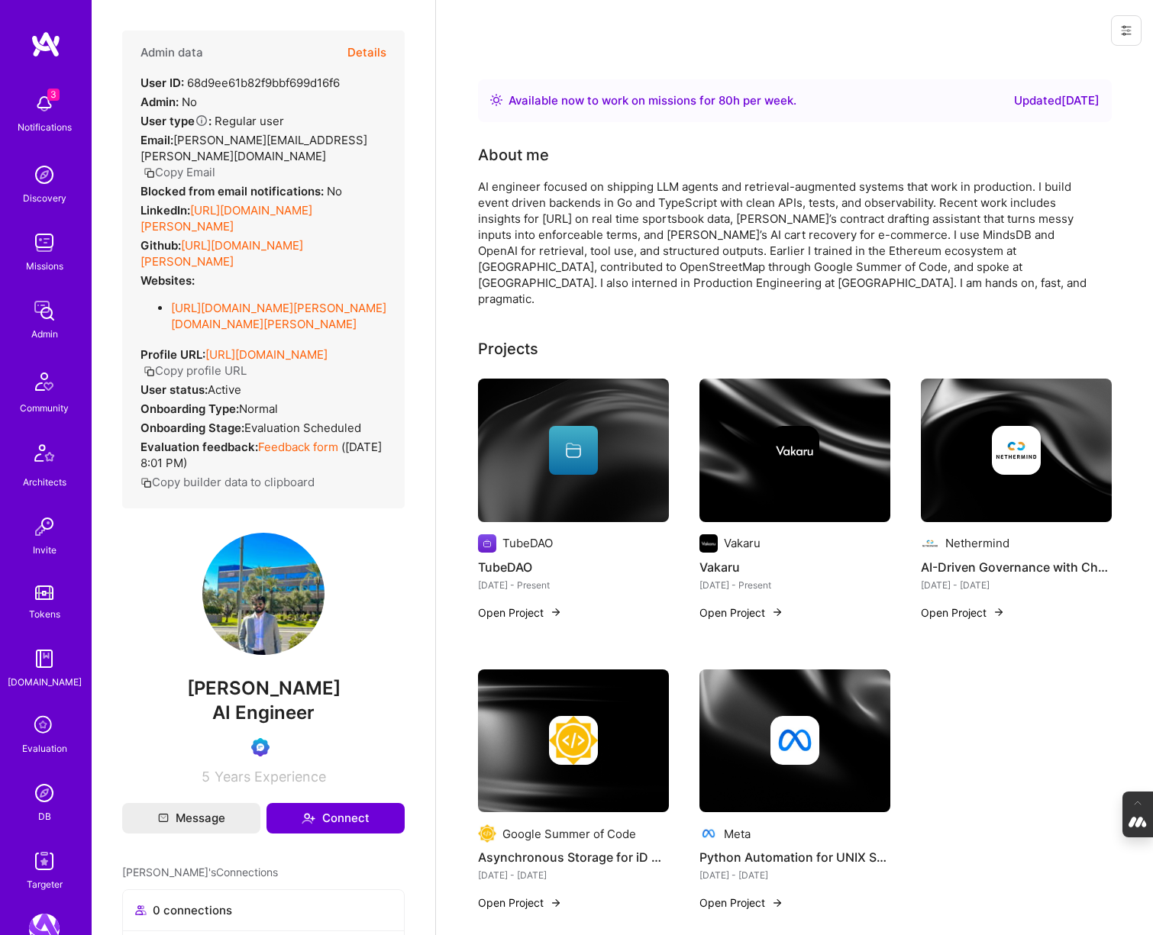
click at [39, 728] on icon at bounding box center [44, 726] width 29 height 29
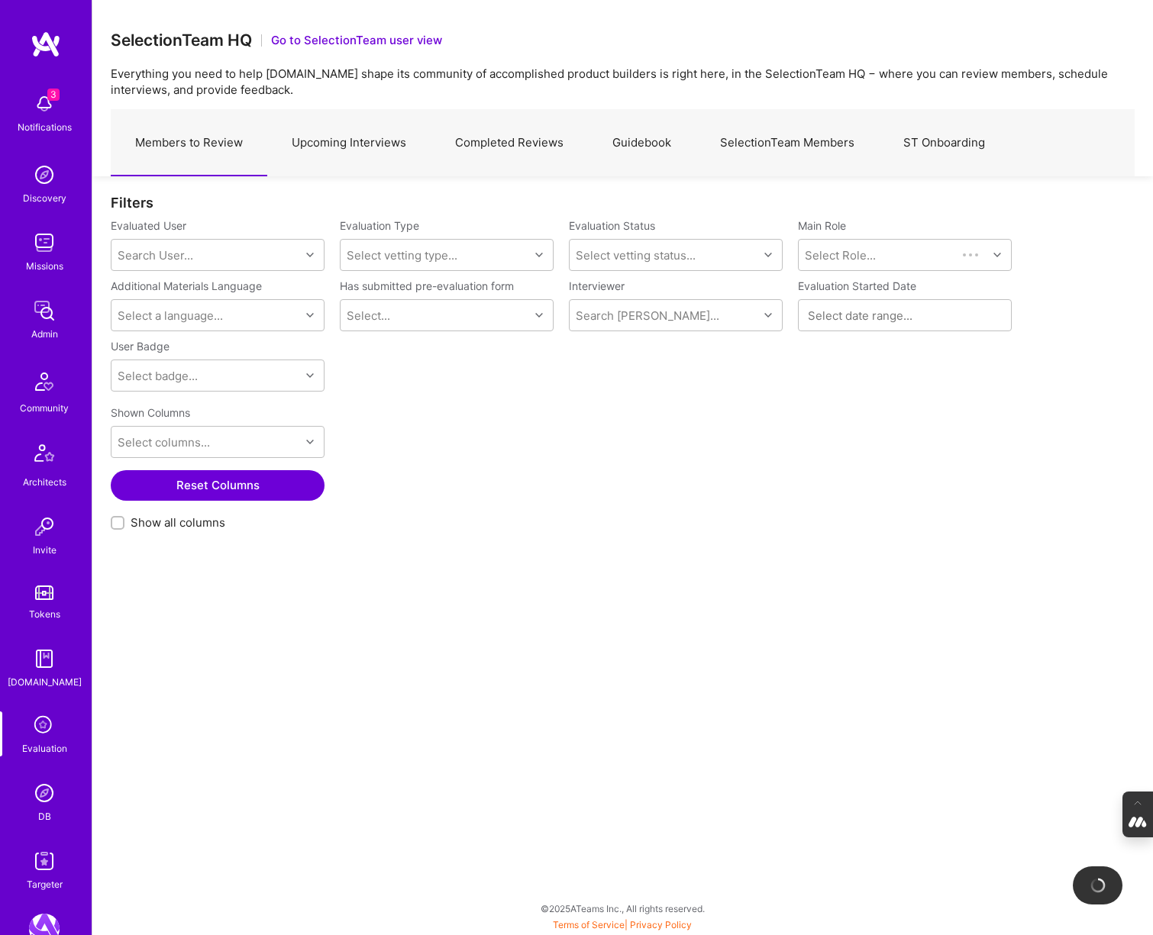
click at [339, 138] on link "Upcoming Interviews" at bounding box center [348, 143] width 163 height 66
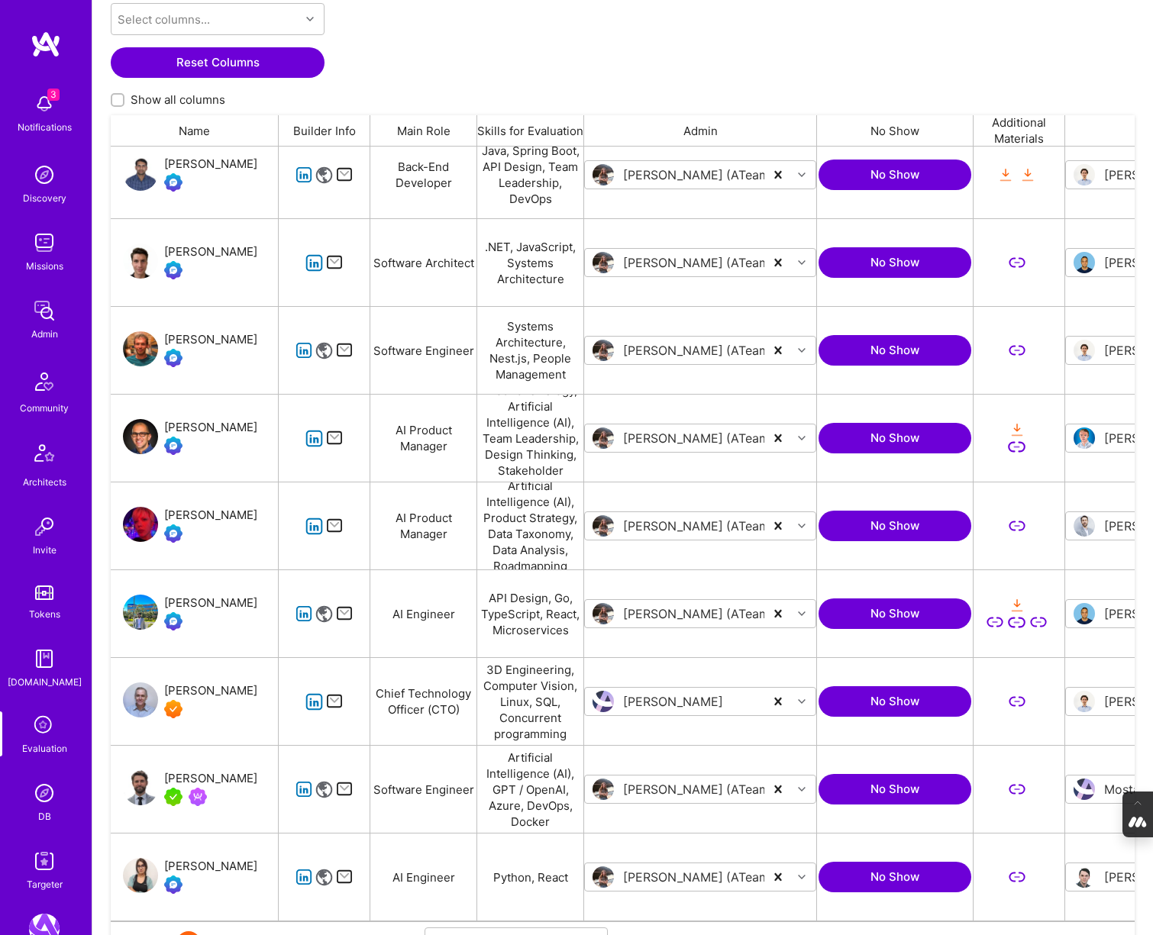
scroll to position [543, 0]
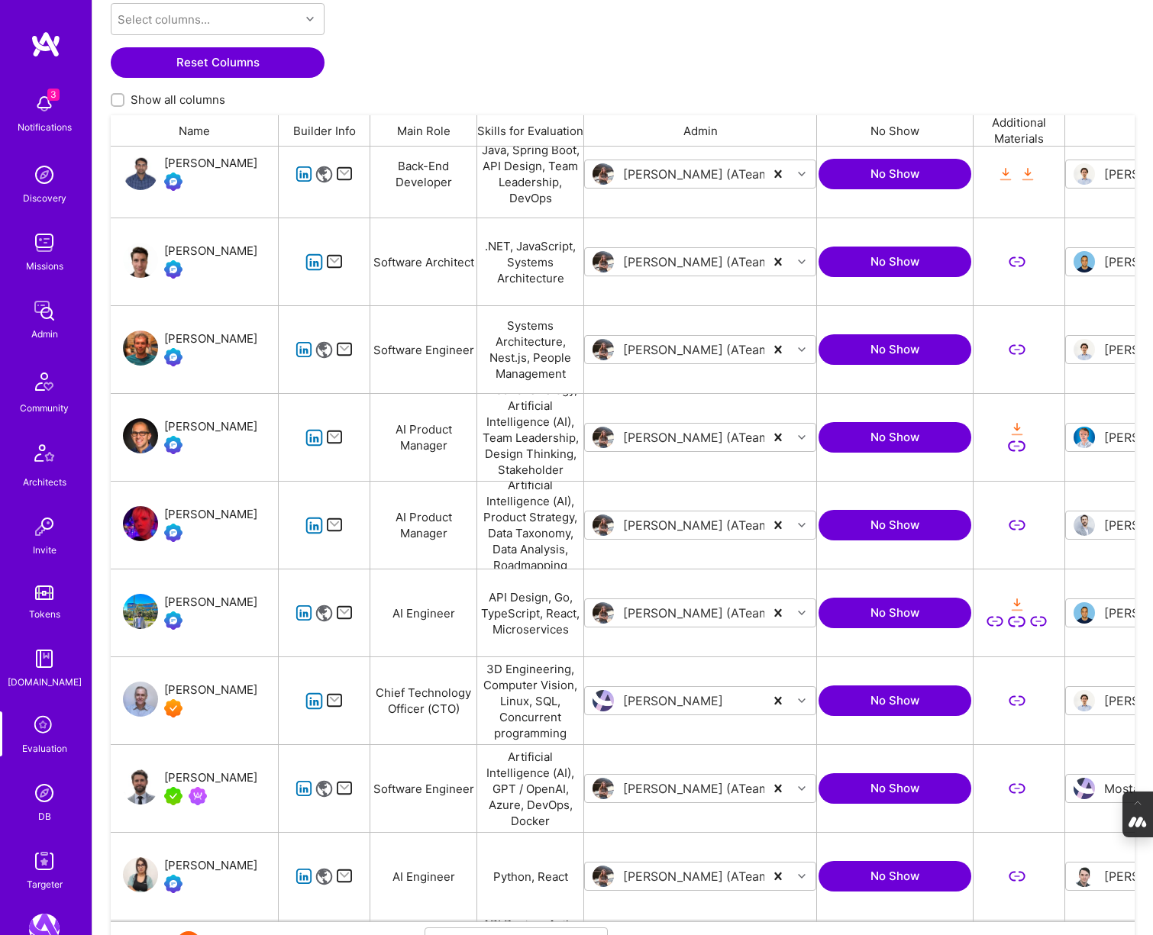
click at [188, 514] on div "[PERSON_NAME]" at bounding box center [210, 514] width 93 height 18
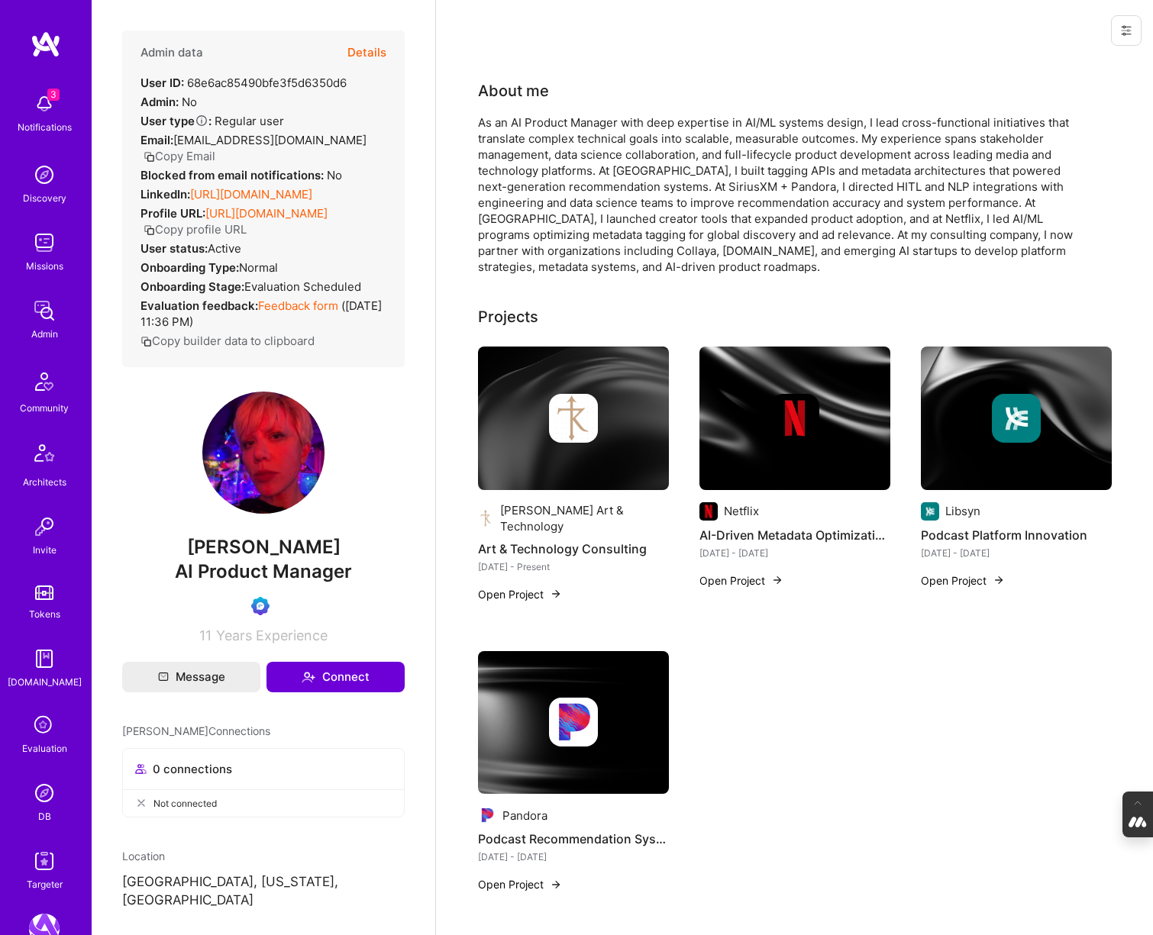
click at [368, 53] on button "Details" at bounding box center [366, 53] width 39 height 44
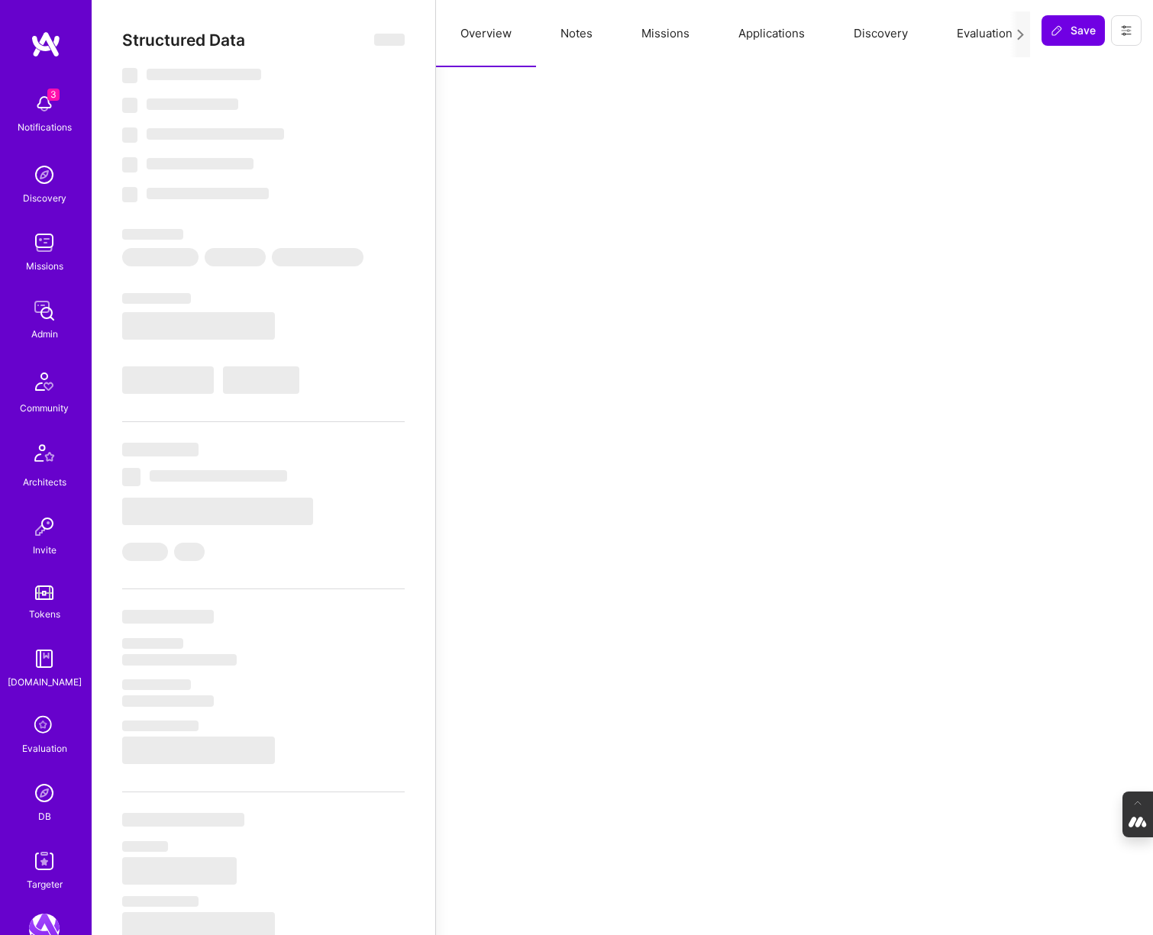
select select "Exceptional"
select select "US"
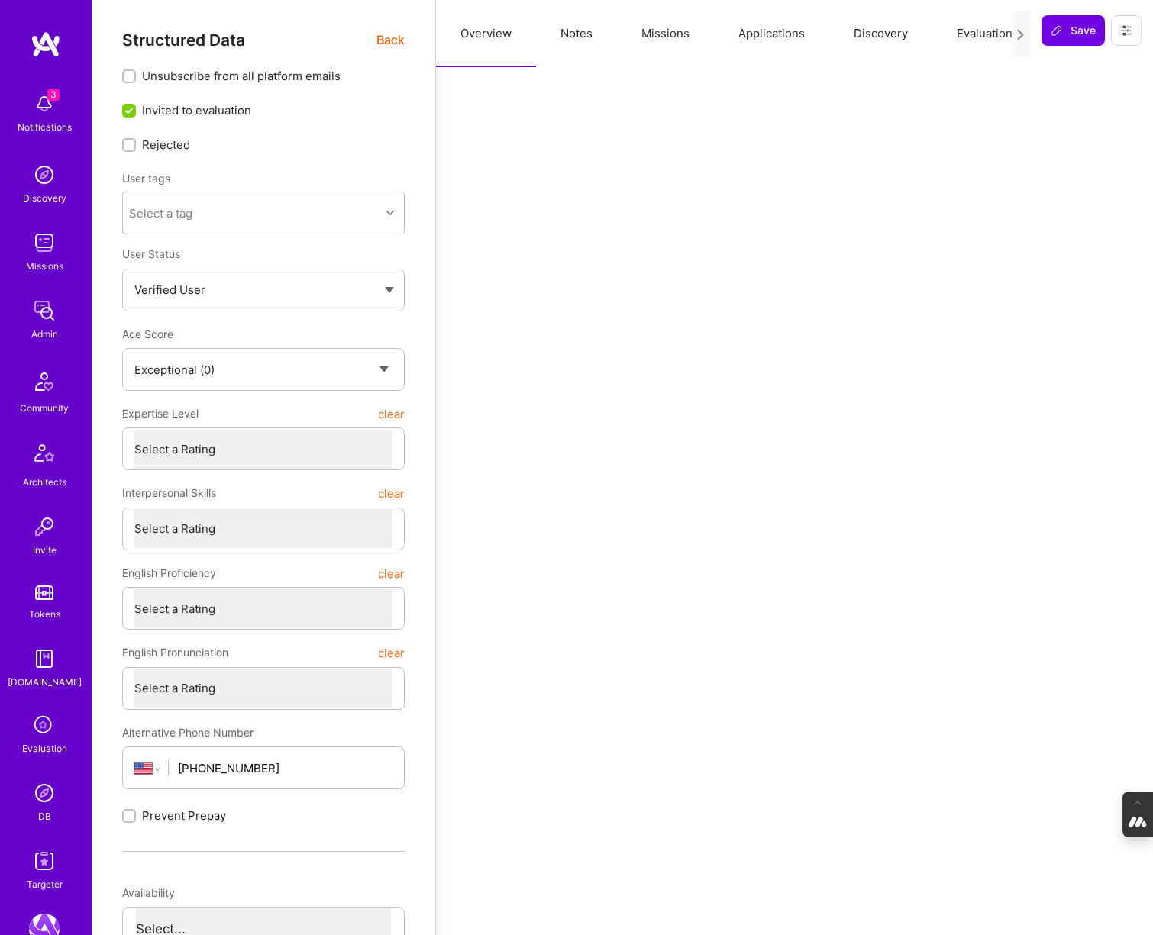
click at [976, 39] on button "Evaluation" at bounding box center [984, 33] width 105 height 67
